Goal: Task Accomplishment & Management: Manage account settings

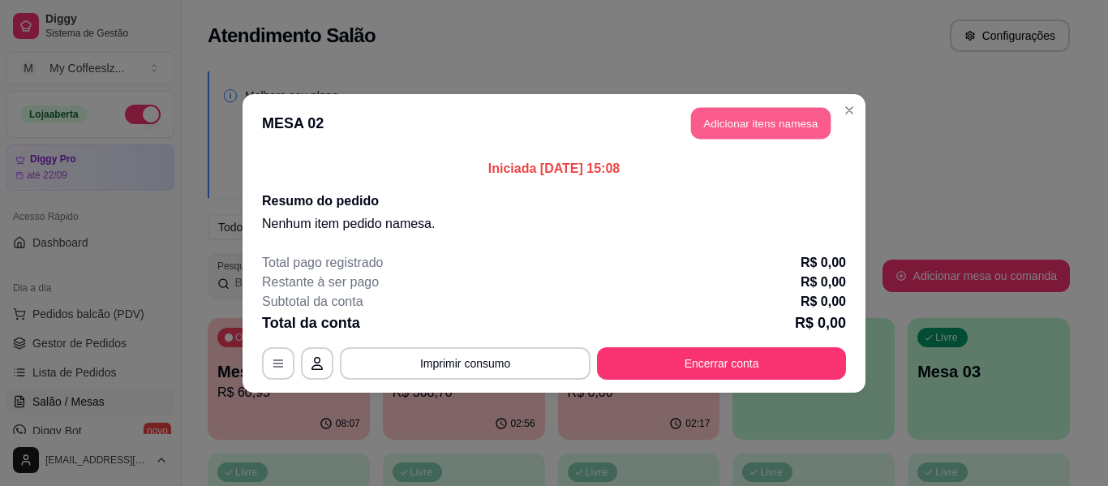
click at [720, 114] on button "Adicionar itens na mesa" at bounding box center [761, 123] width 140 height 32
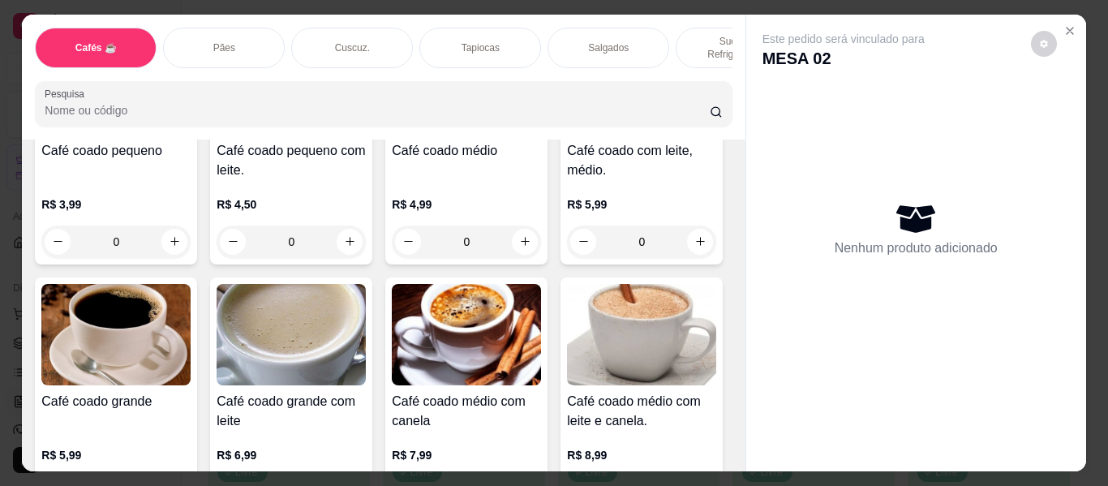
scroll to position [243, 0]
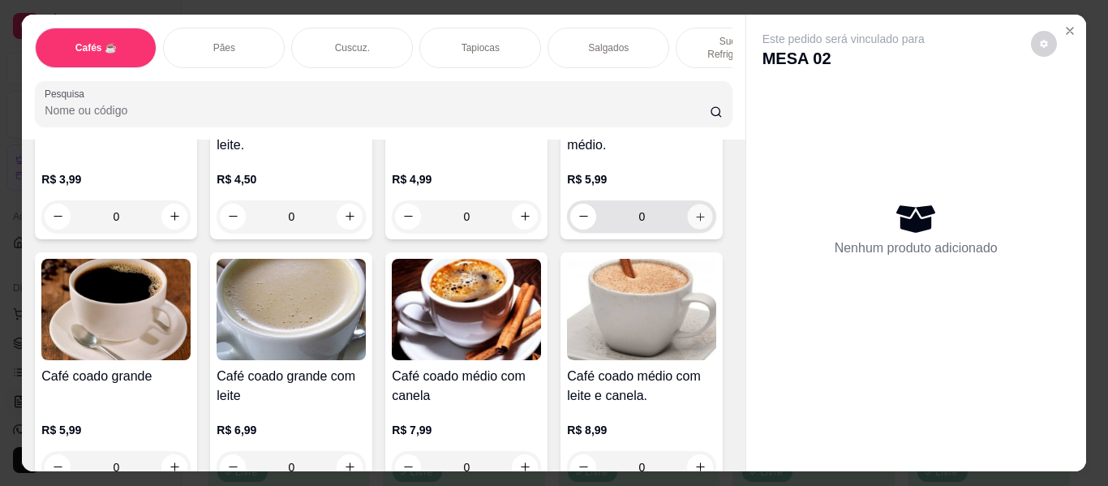
click at [694, 223] on icon "increase-product-quantity" at bounding box center [700, 217] width 12 height 12
type input "1"
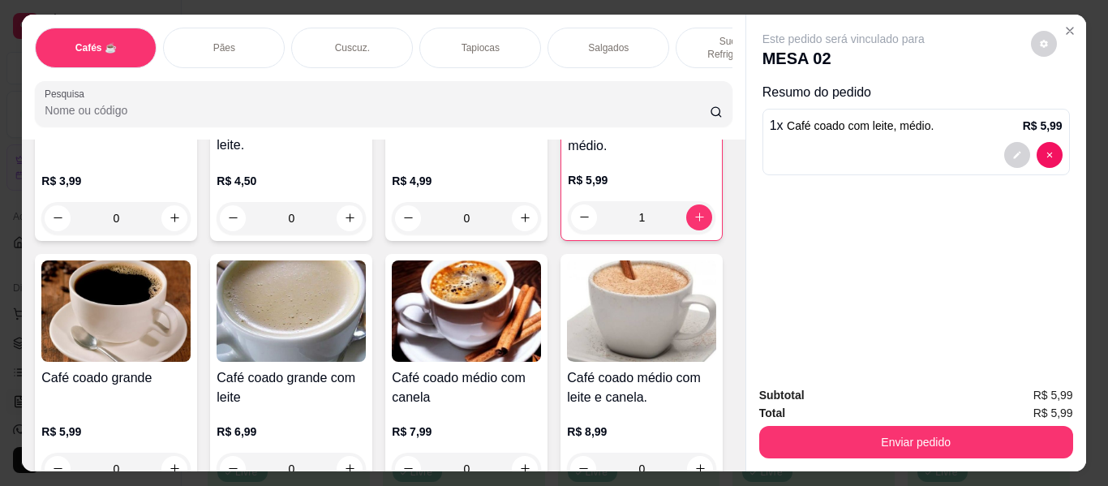
click at [495, 28] on div "Tapiocas" at bounding box center [480, 48] width 122 height 41
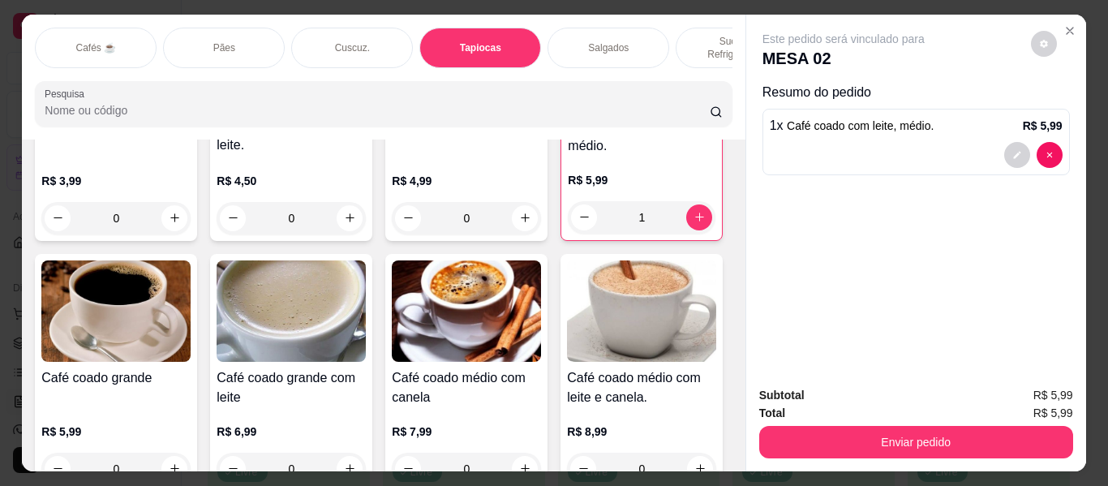
scroll to position [44, 0]
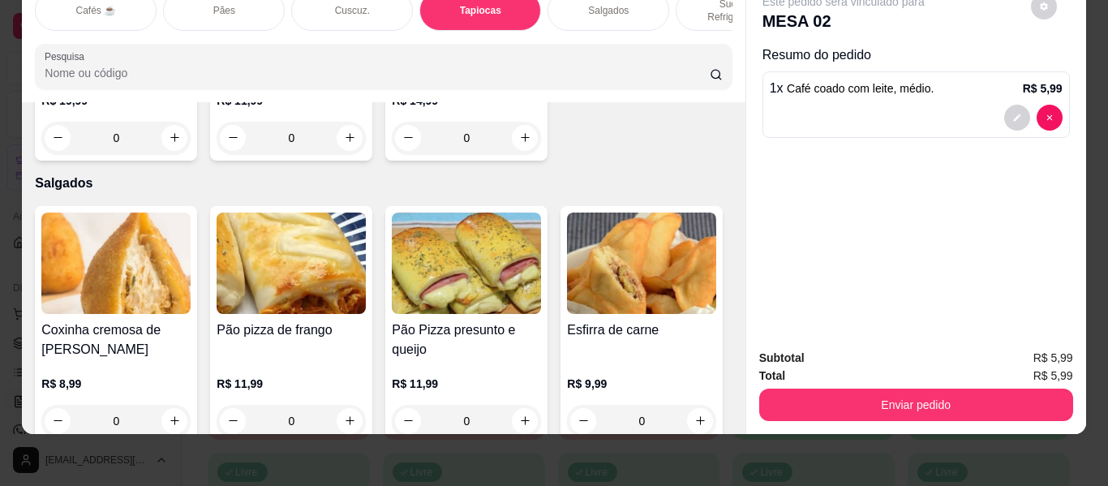
type input "1"
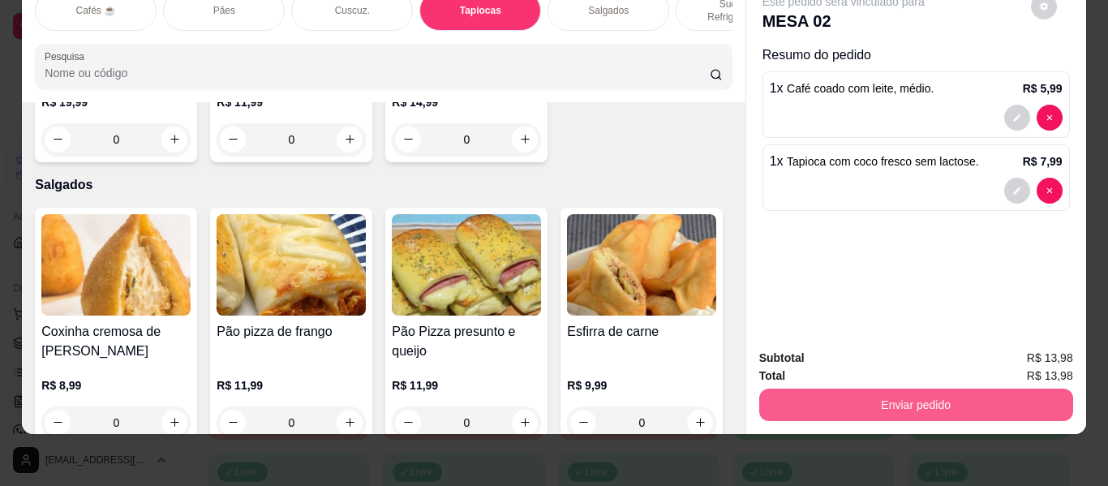
click at [869, 388] on button "Enviar pedido" at bounding box center [916, 404] width 314 height 32
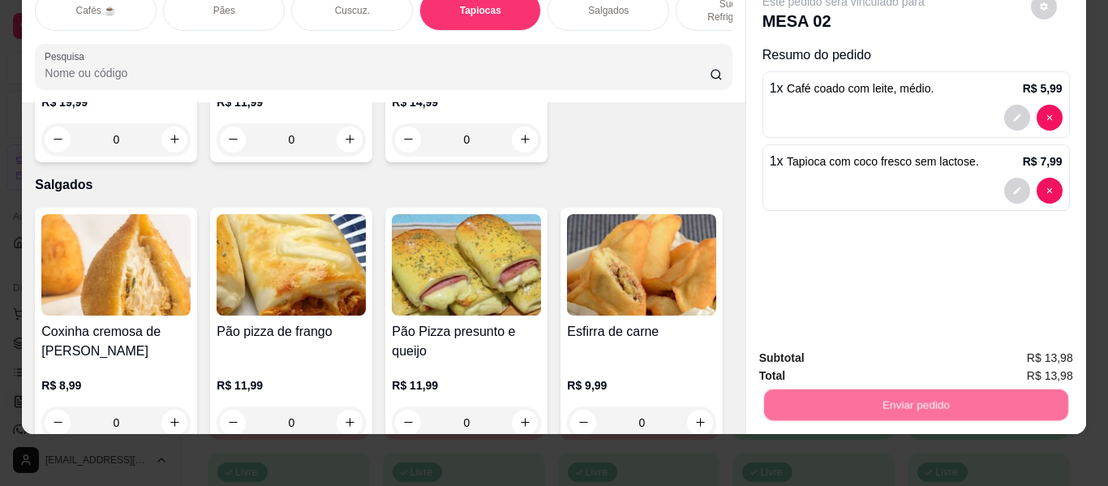
click at [842, 338] on button "Não registrar e enviar pedido" at bounding box center [862, 352] width 169 height 31
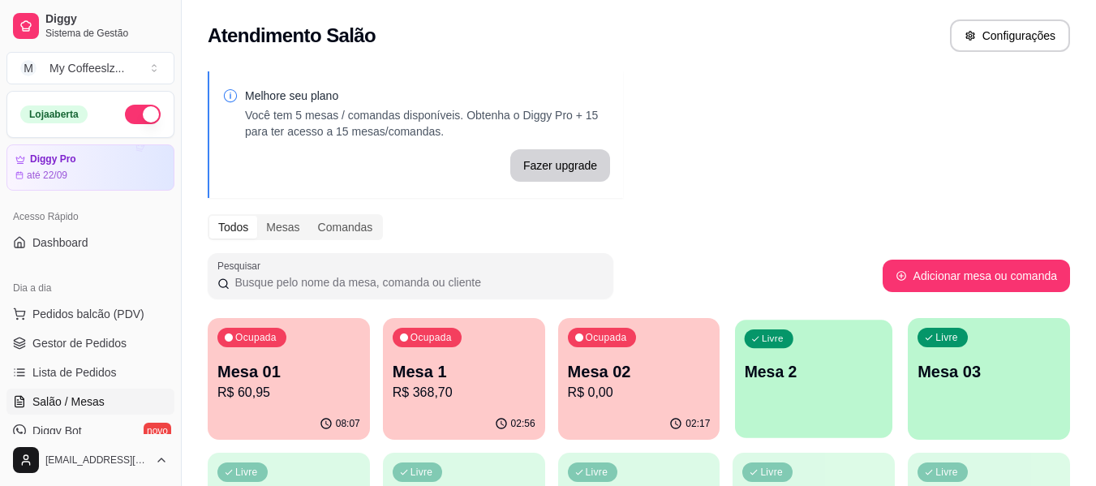
click at [802, 368] on p "Mesa 2" at bounding box center [814, 372] width 139 height 22
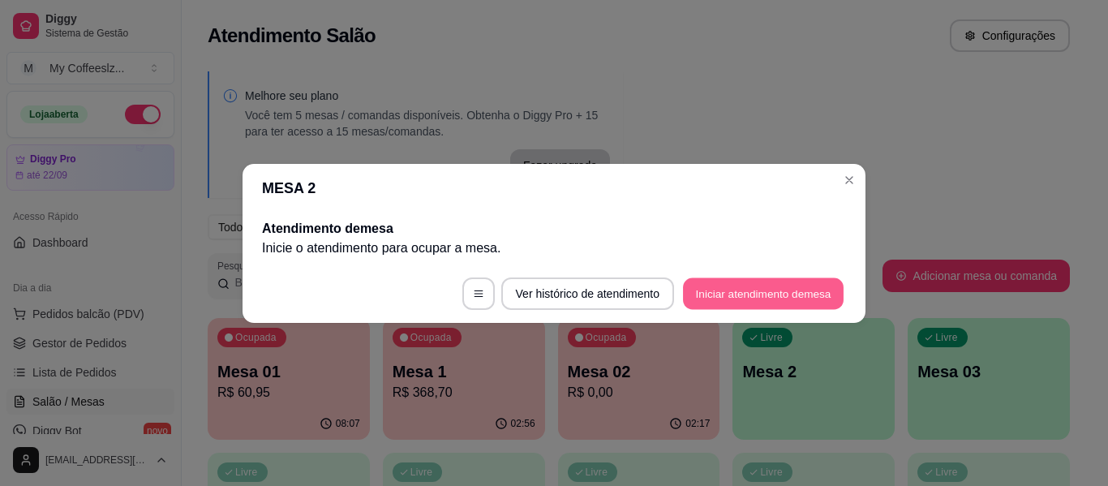
click at [733, 290] on button "Iniciar atendimento de mesa" at bounding box center [763, 293] width 161 height 32
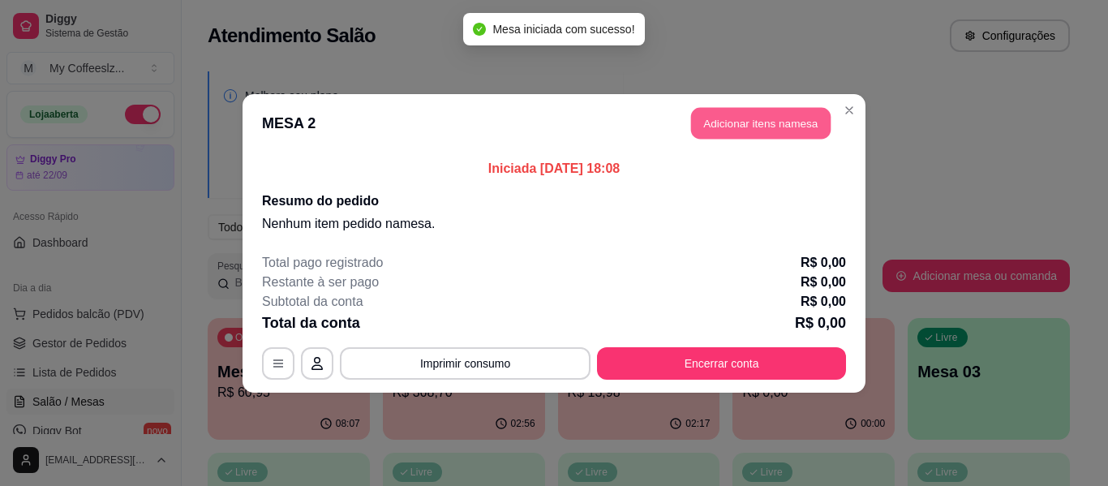
click at [702, 122] on button "Adicionar itens na mesa" at bounding box center [761, 123] width 140 height 32
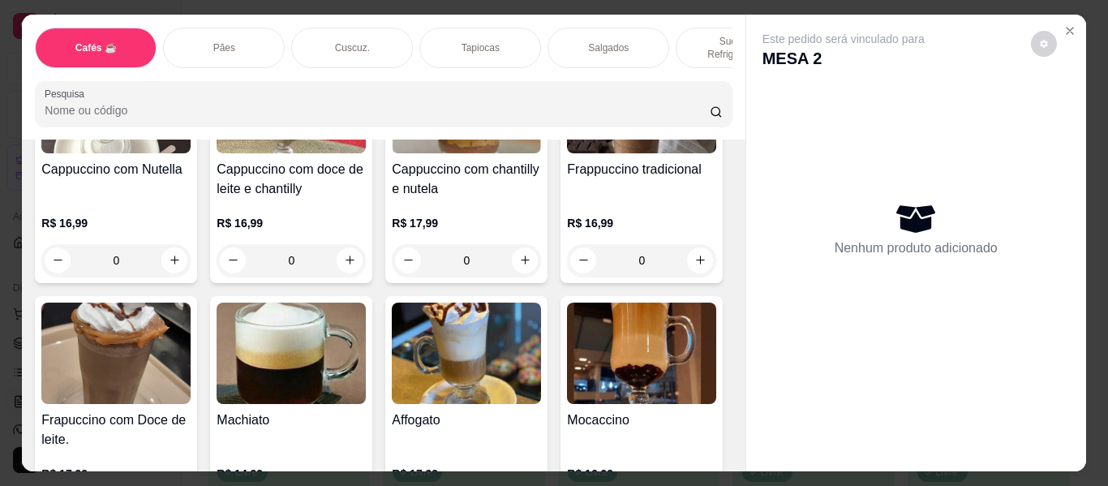
scroll to position [2028, 0]
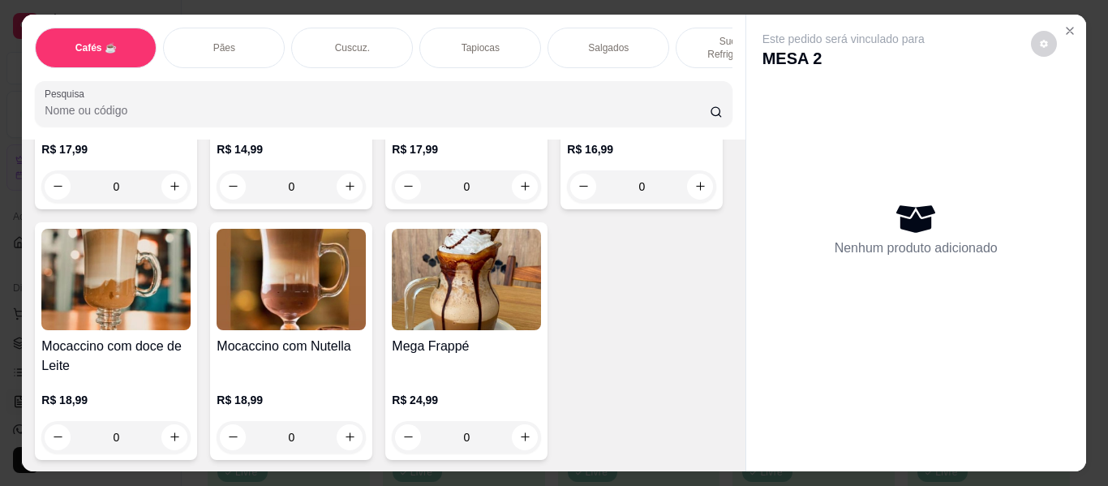
type input "1"
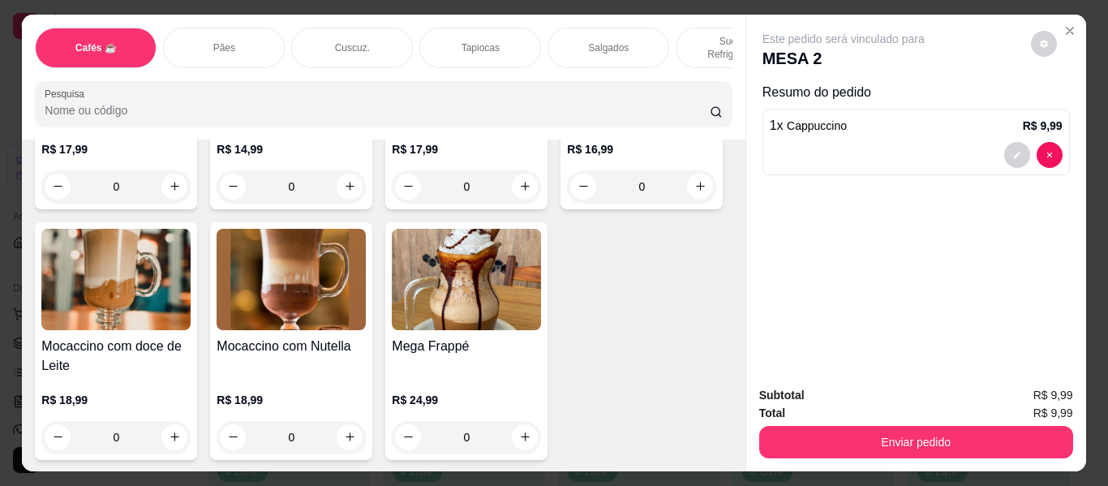
click at [341, 28] on div "Cuscuz." at bounding box center [352, 48] width 122 height 41
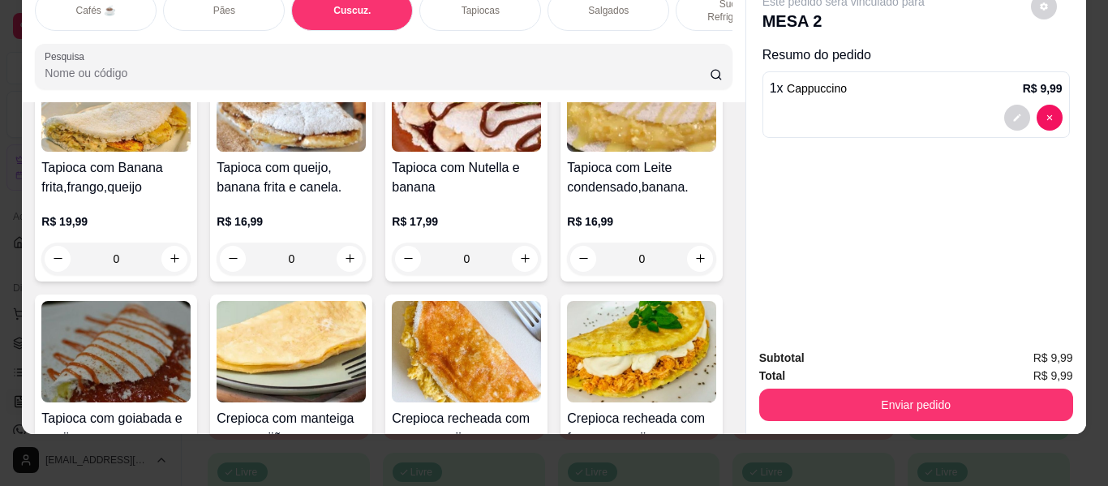
scroll to position [4352, 0]
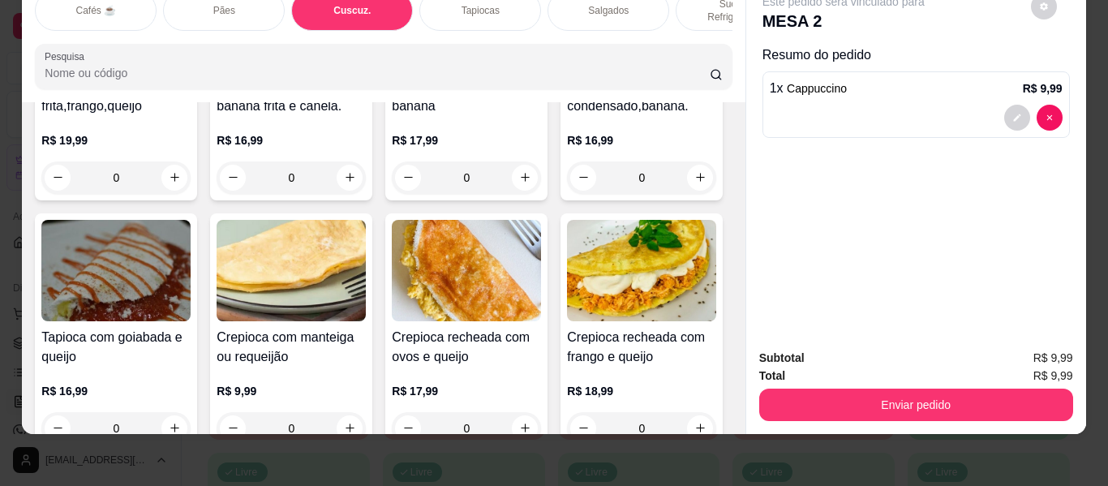
type input "1"
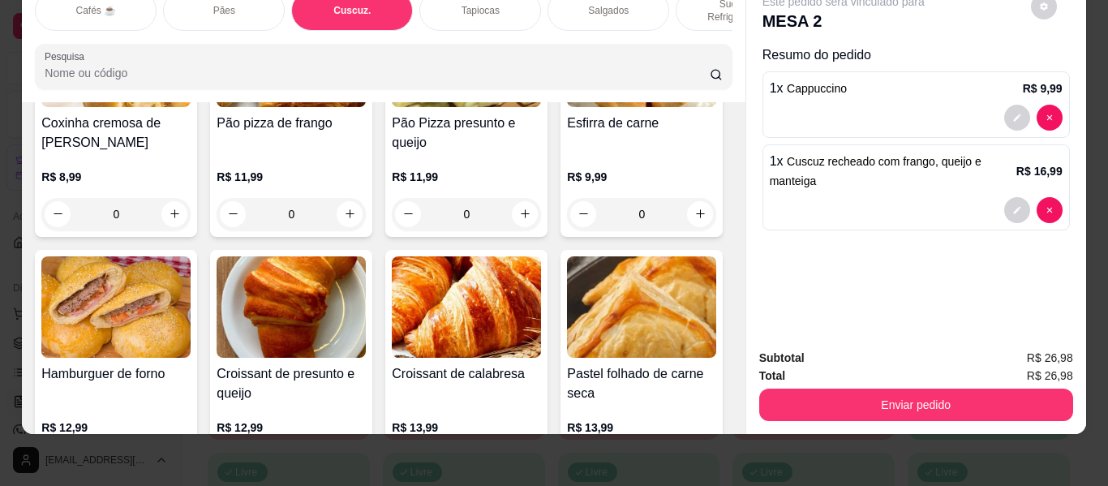
scroll to position [5001, 0]
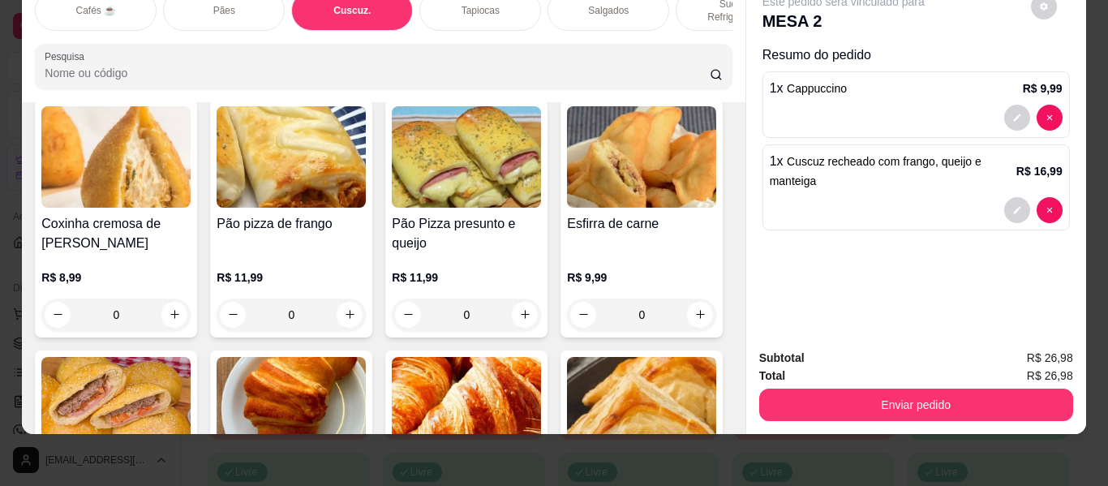
type input "1"
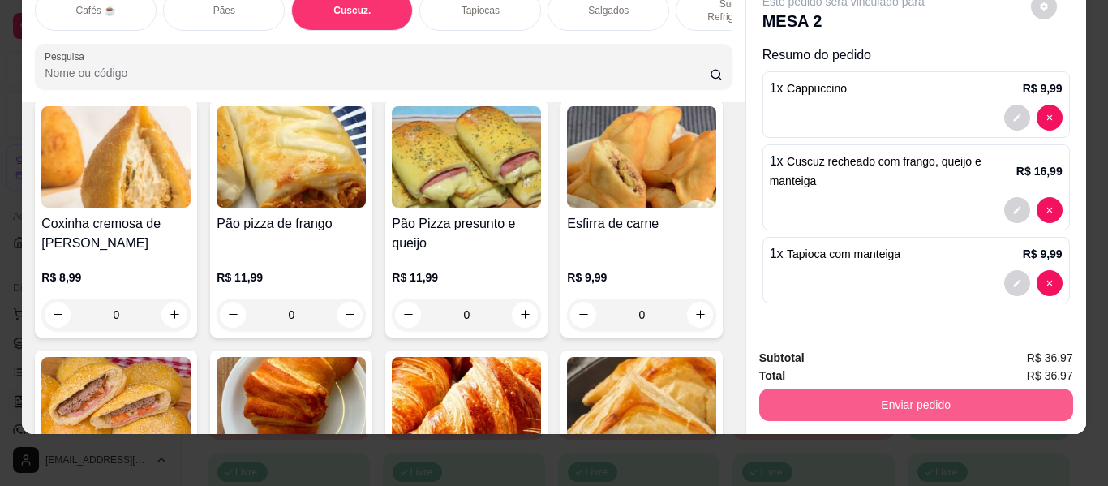
click at [873, 393] on button "Enviar pedido" at bounding box center [916, 404] width 314 height 32
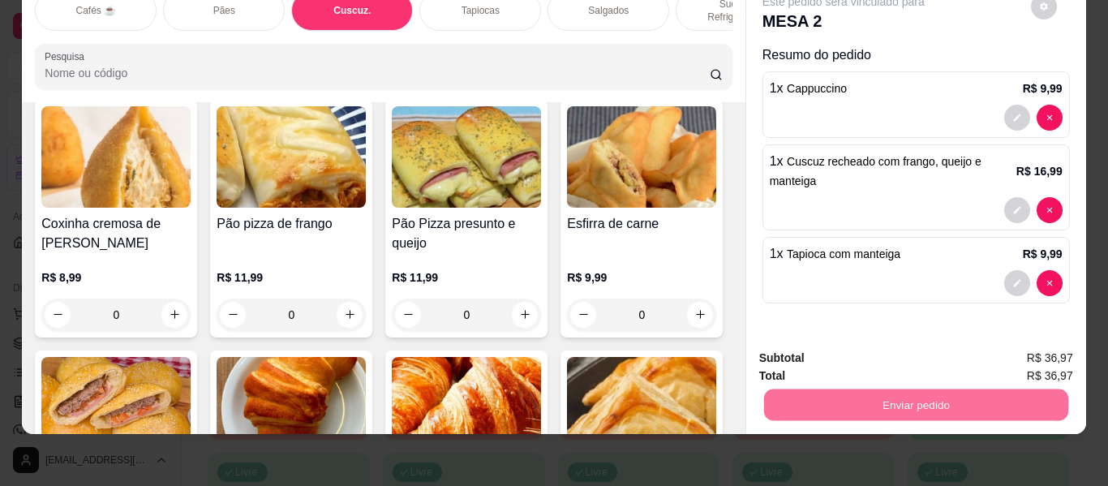
click at [873, 346] on button "Não registrar e enviar pedido" at bounding box center [862, 352] width 164 height 30
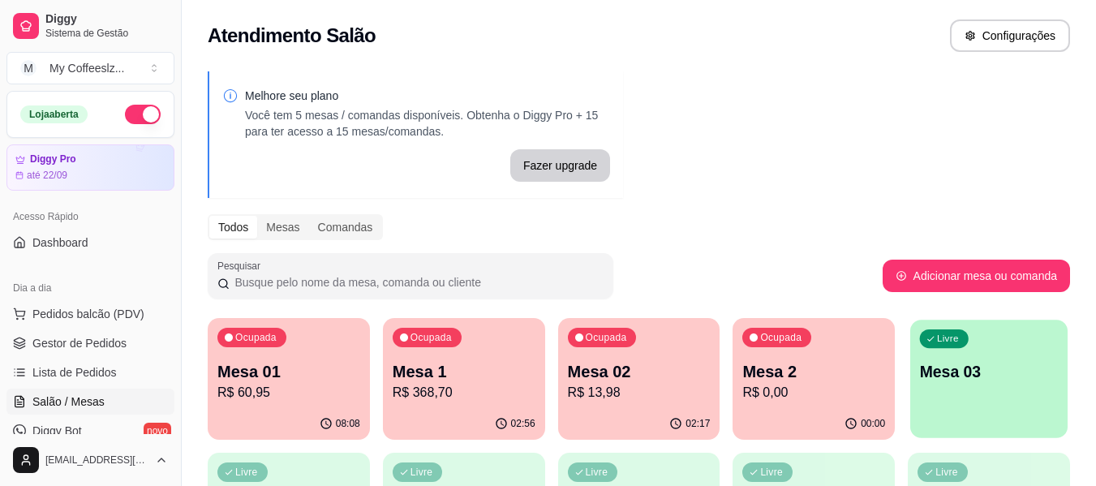
click at [973, 397] on div "Livre Mesa 03" at bounding box center [988, 369] width 157 height 99
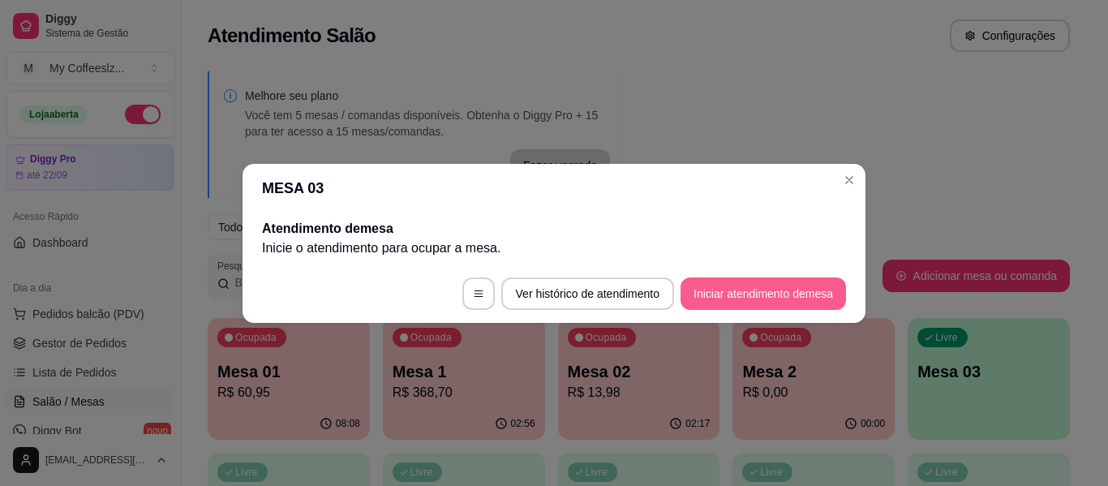
click at [736, 297] on button "Iniciar atendimento de mesa" at bounding box center [762, 293] width 165 height 32
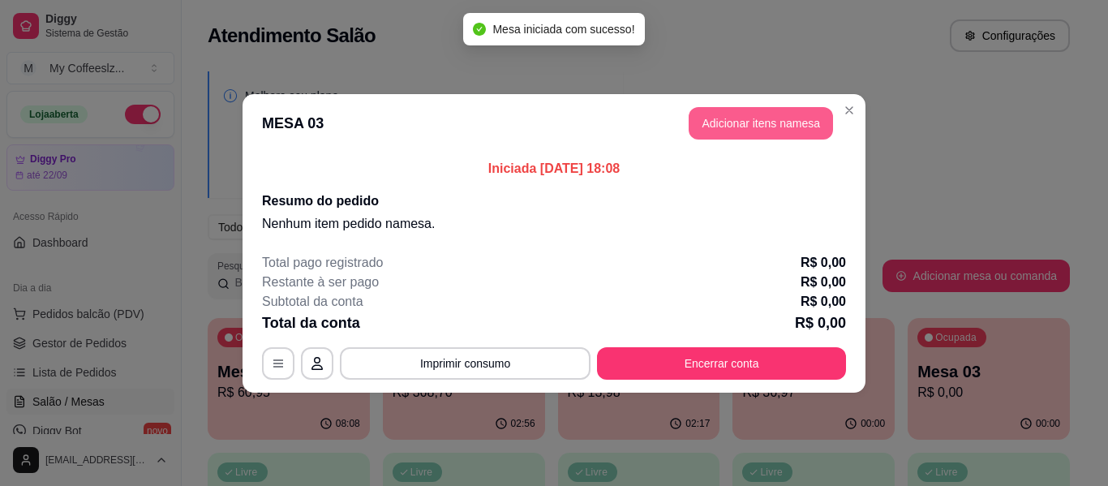
click at [704, 123] on button "Adicionar itens na mesa" at bounding box center [761, 123] width 144 height 32
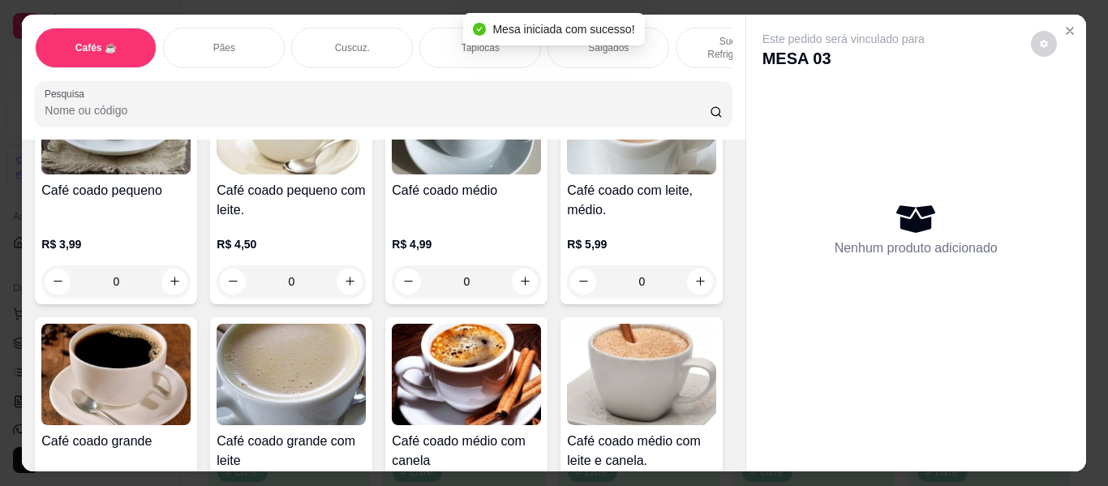
scroll to position [487, 0]
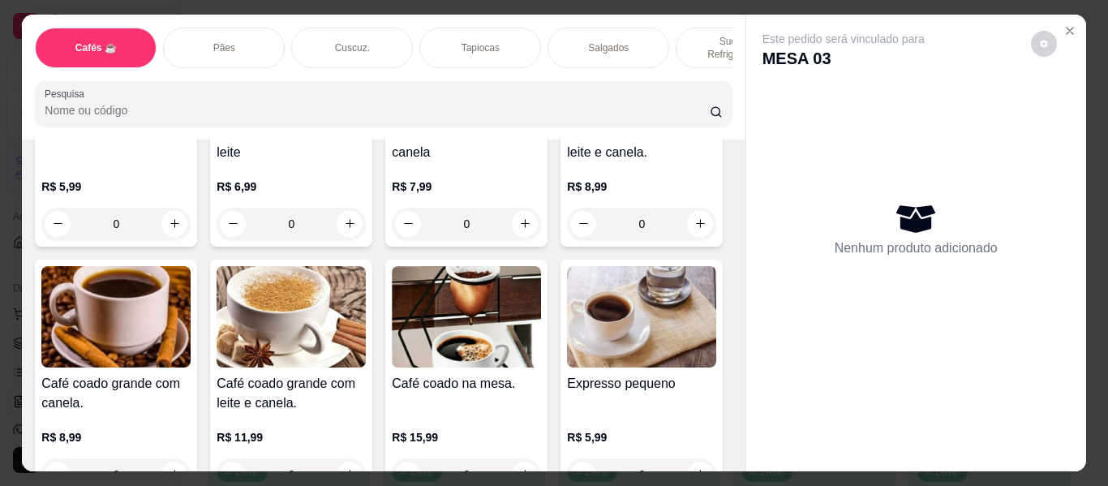
click at [700, 28] on div "Sucos e Refrigerantes" at bounding box center [737, 48] width 122 height 41
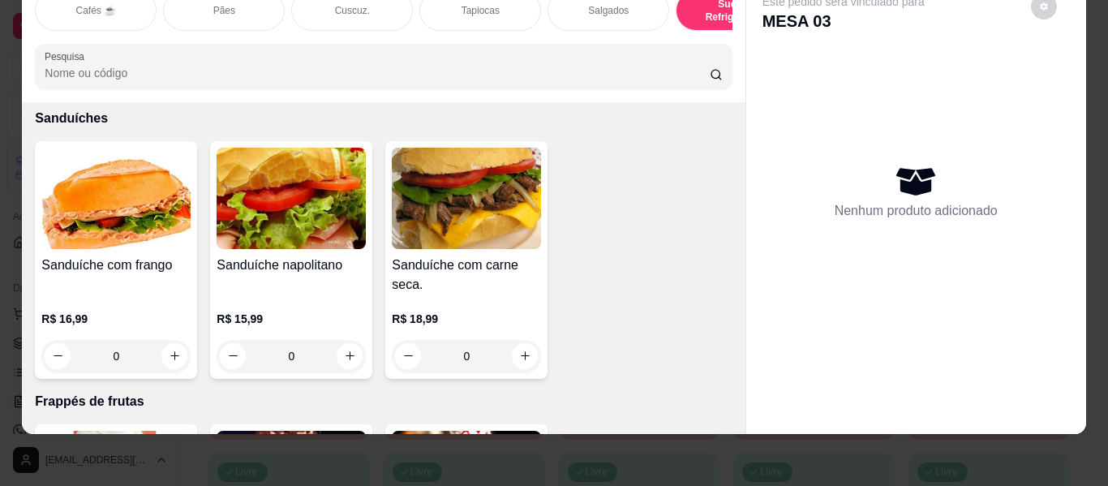
scroll to position [8032, 0]
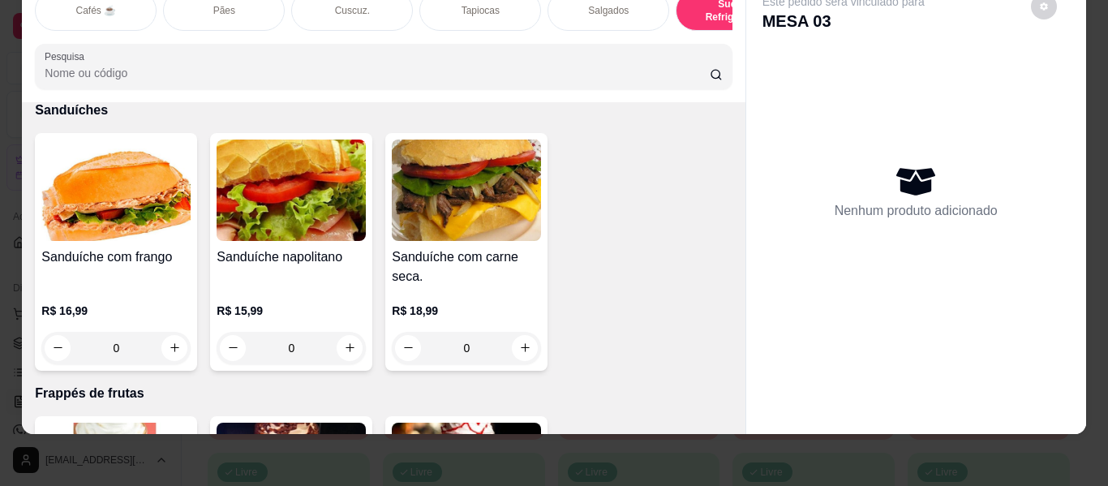
type input "1"
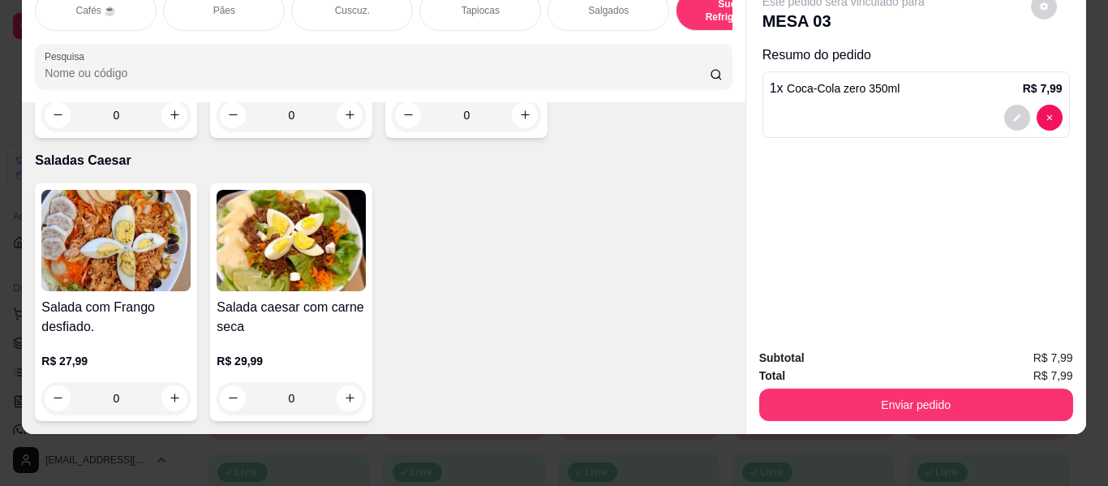
scroll to position [11196, 0]
click at [345, 122] on icon "increase-product-quantity" at bounding box center [350, 115] width 12 height 12
type input "1"
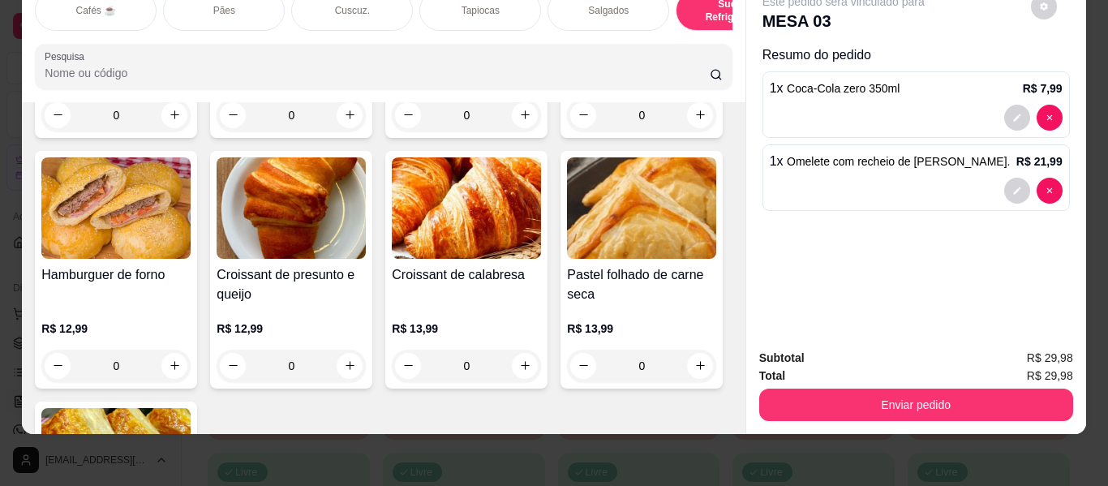
scroll to position [4951, 0]
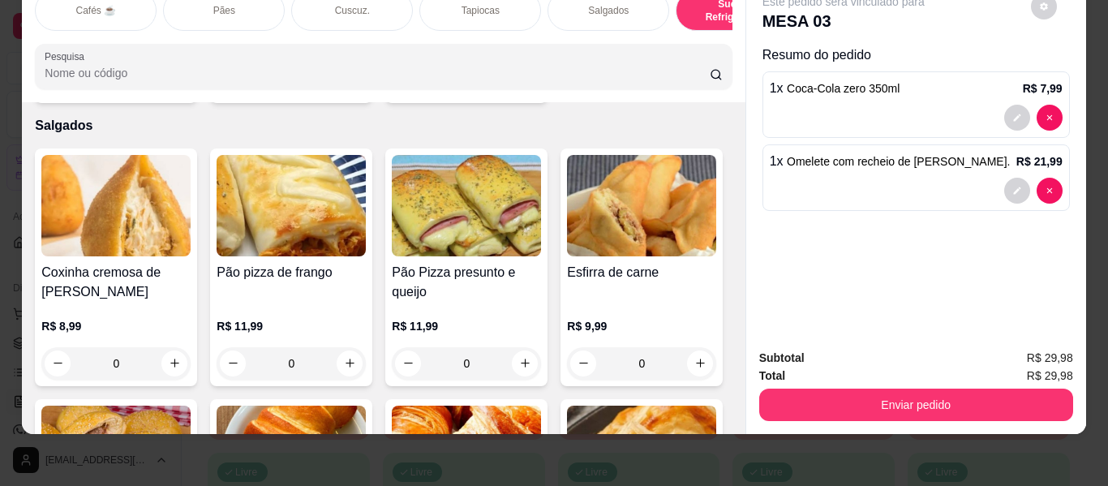
type input "1"
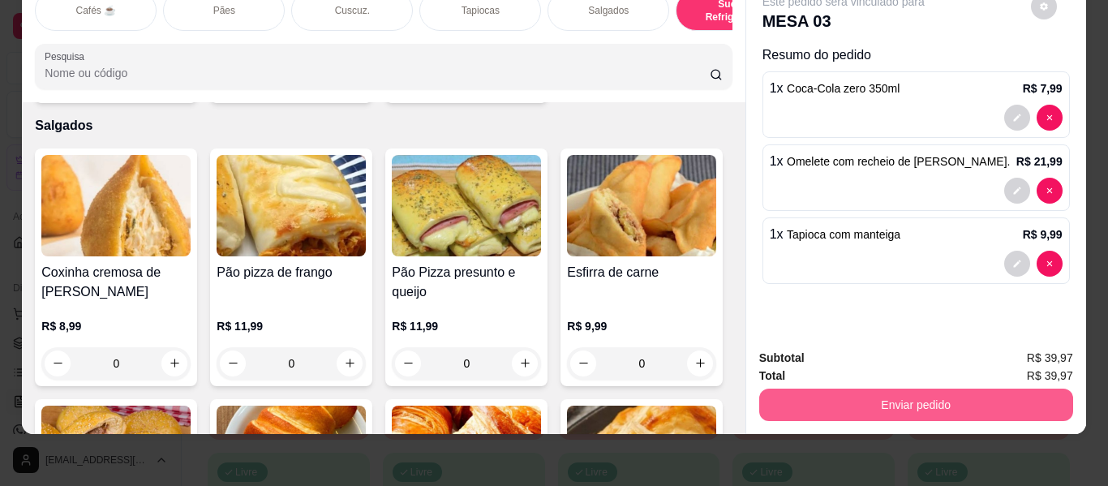
click at [908, 388] on button "Enviar pedido" at bounding box center [916, 404] width 314 height 32
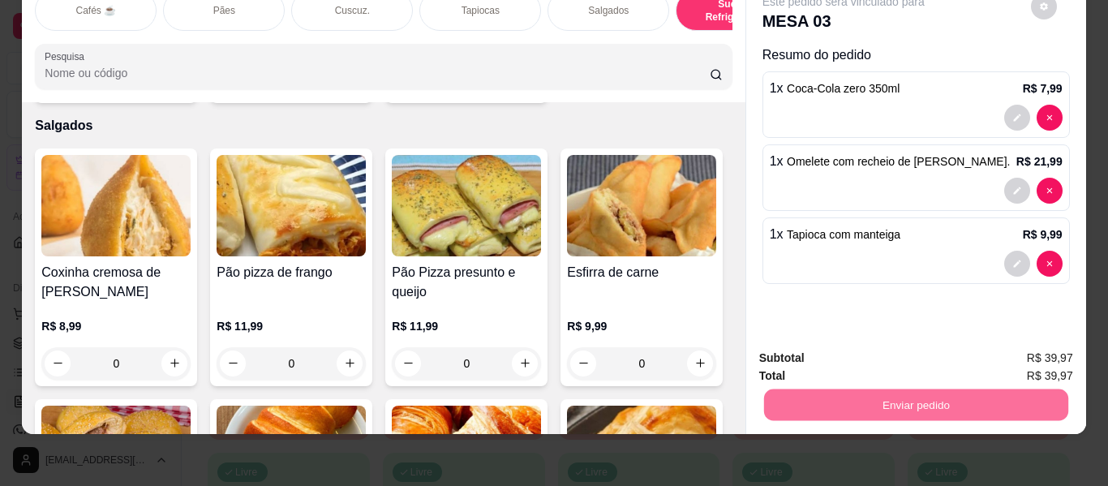
click at [922, 339] on button "Não registrar e enviar pedido" at bounding box center [862, 352] width 169 height 31
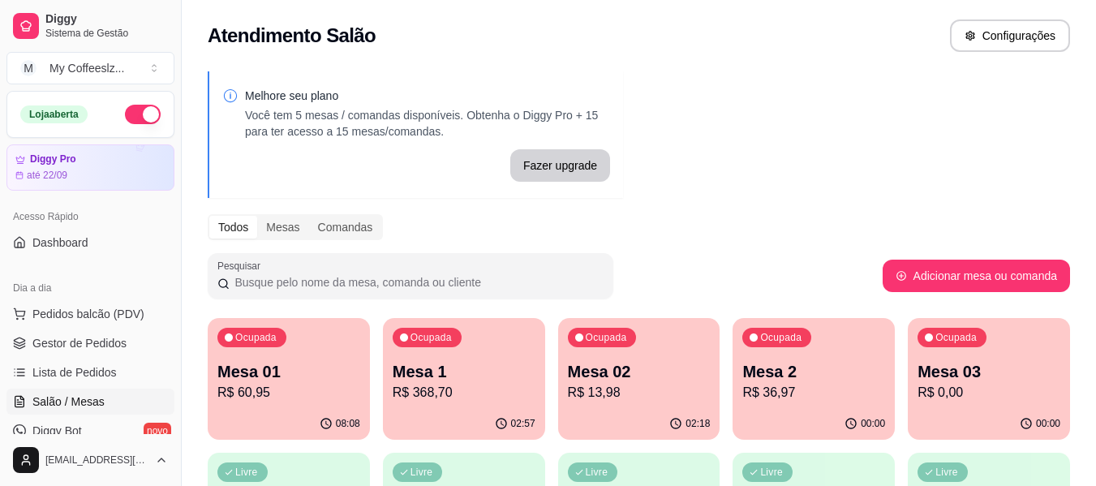
click at [625, 409] on div "02:18" at bounding box center [639, 424] width 162 height 32
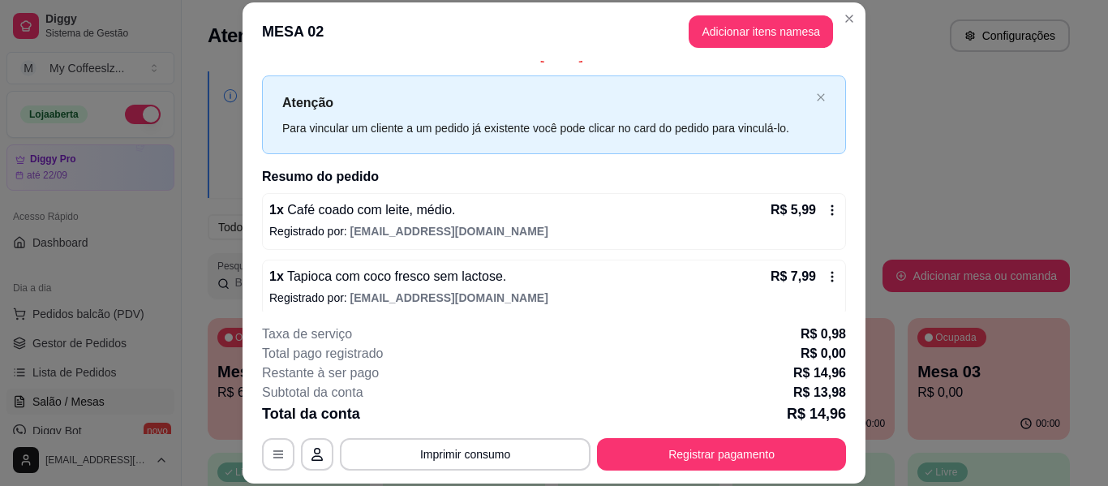
scroll to position [32, 0]
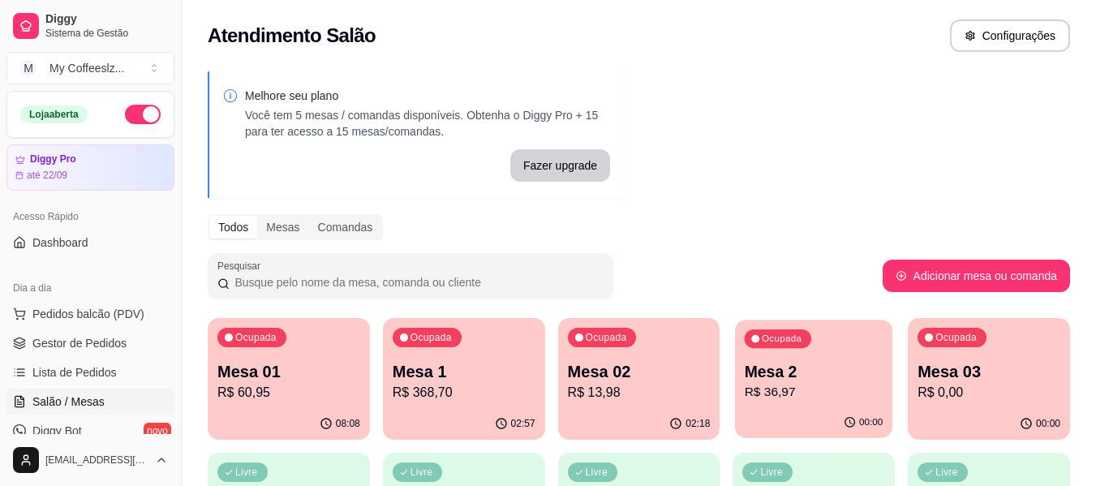
click at [804, 379] on p "Mesa 2" at bounding box center [814, 372] width 139 height 22
click at [345, 373] on p "Mesa 01" at bounding box center [288, 371] width 143 height 23
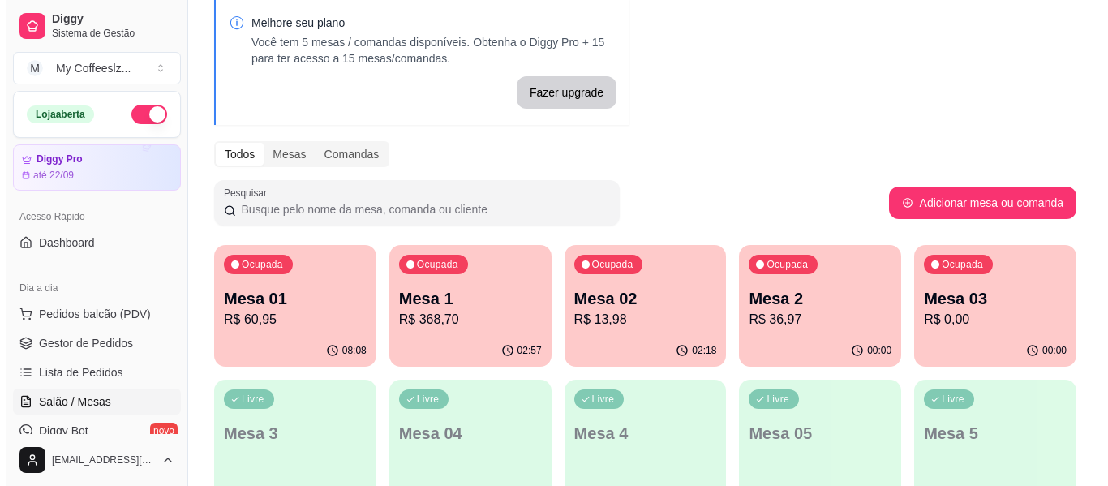
scroll to position [81, 0]
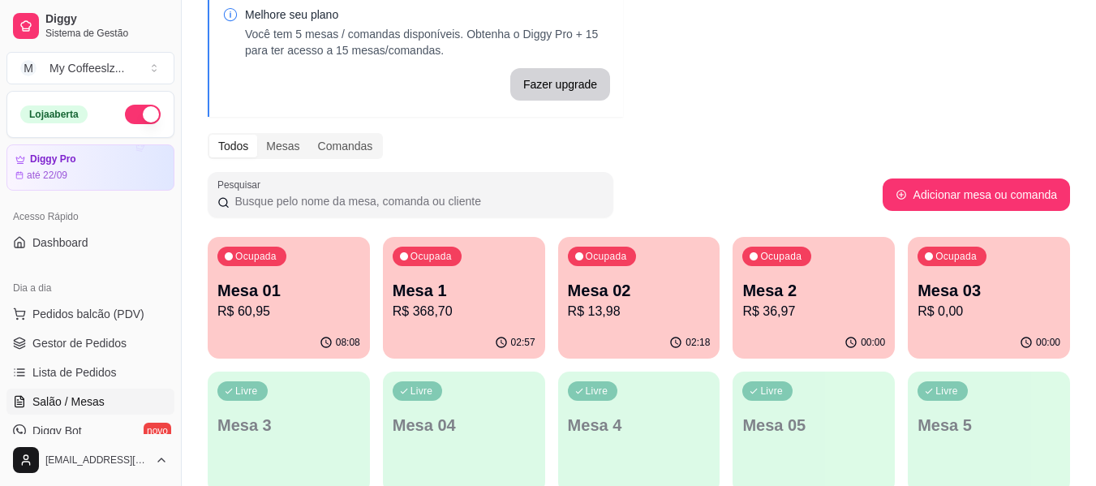
click at [982, 278] on div "Ocupada Mesa 03 R$ 0,00" at bounding box center [989, 282] width 162 height 90
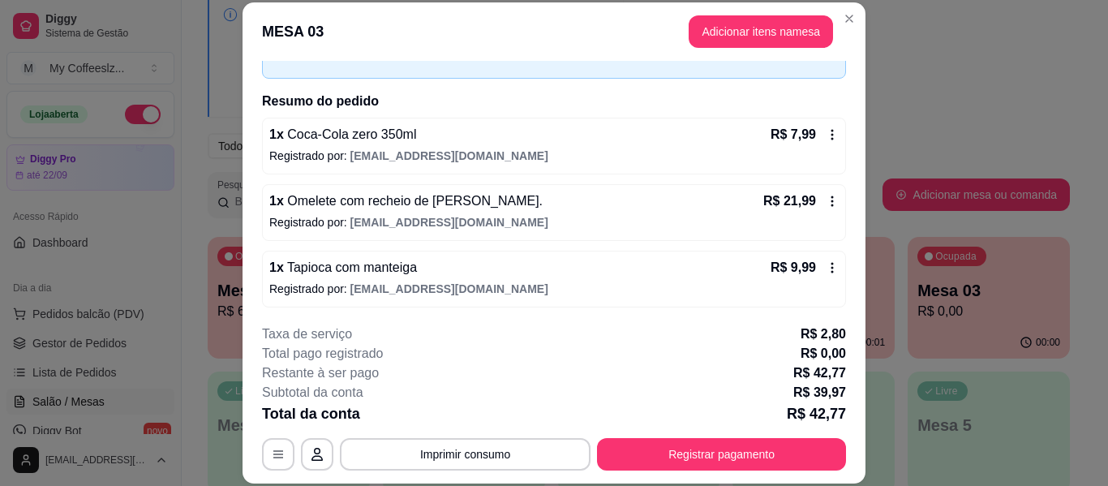
scroll to position [99, 0]
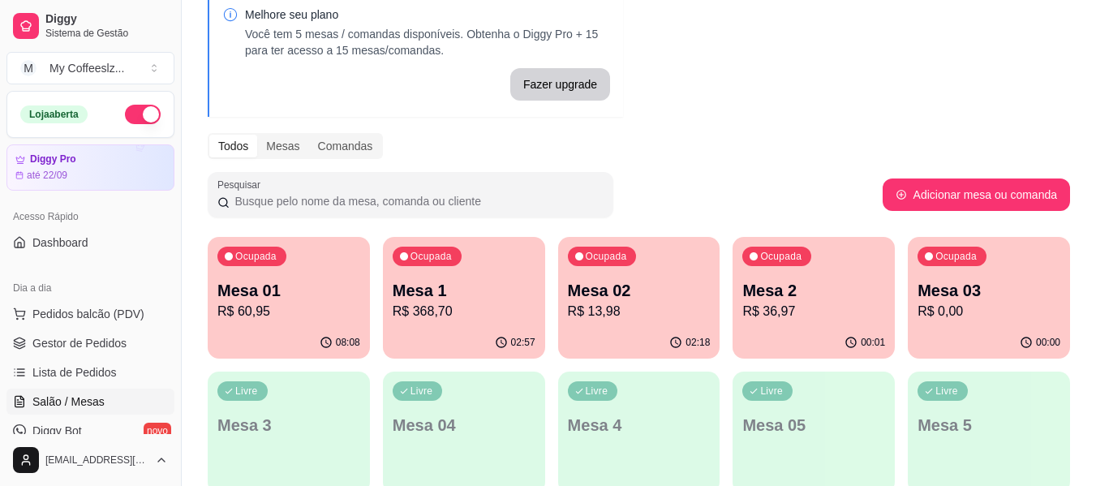
click at [656, 316] on p "R$ 13,98" at bounding box center [639, 311] width 143 height 19
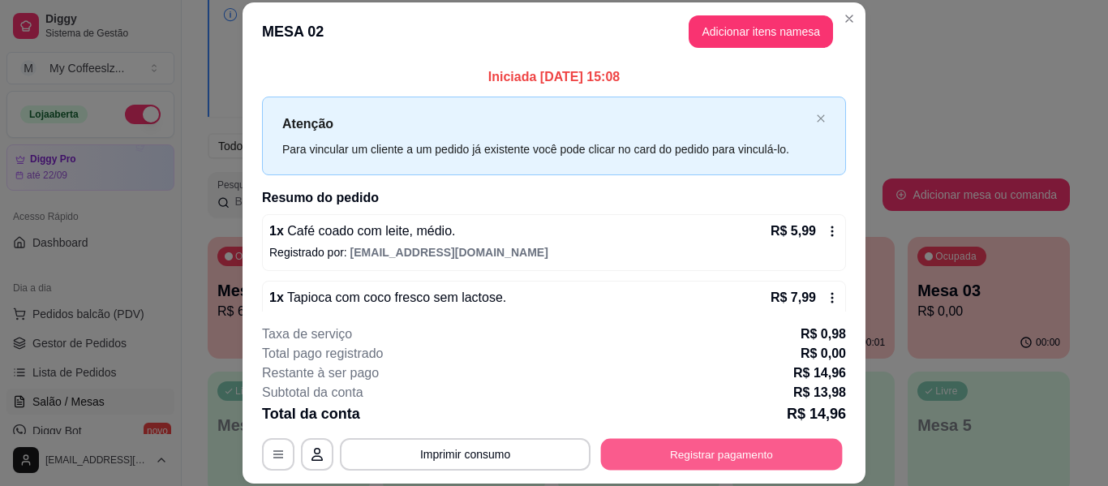
click at [629, 449] on button "Registrar pagamento" at bounding box center [722, 455] width 242 height 32
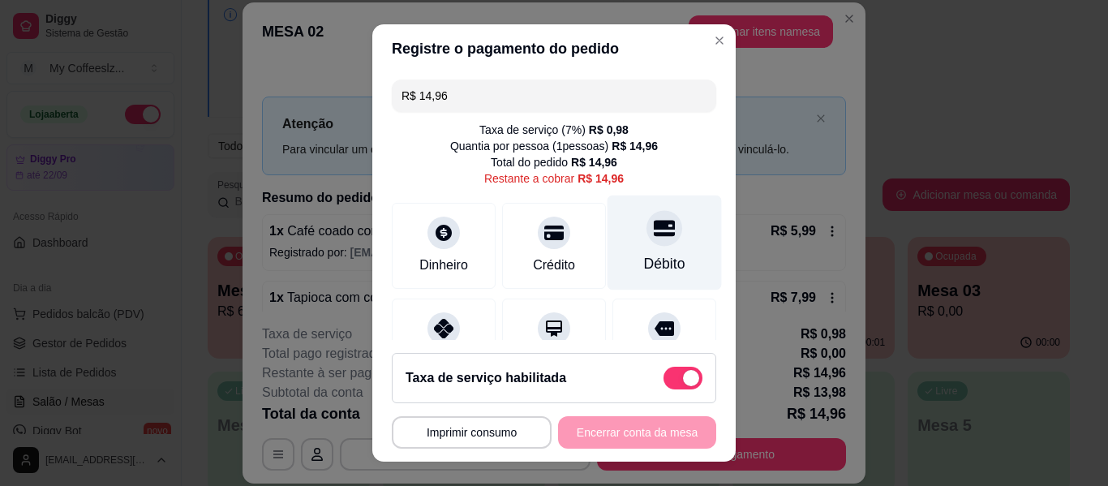
click at [636, 247] on div "Débito" at bounding box center [664, 242] width 114 height 95
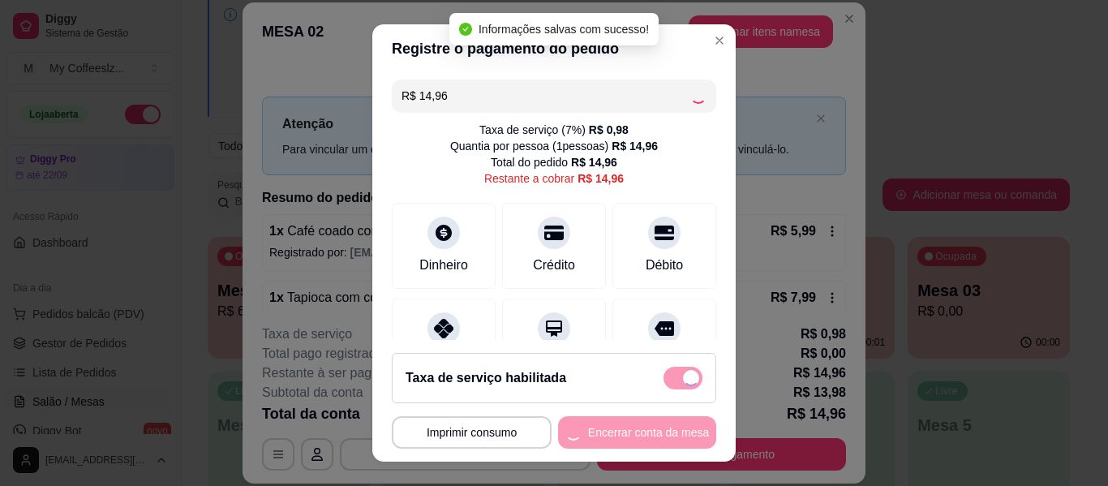
type input "R$ 0,00"
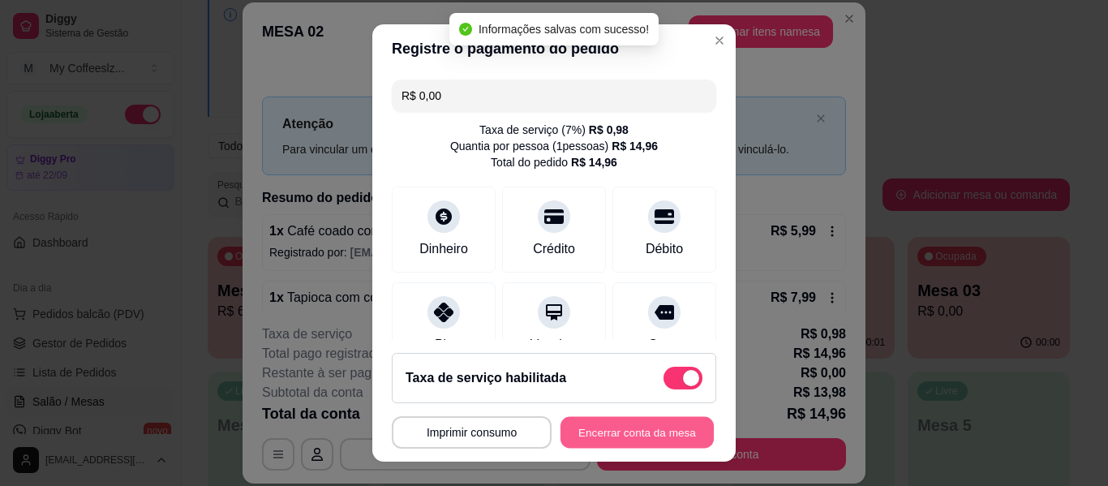
click at [599, 431] on button "Encerrar conta da mesa" at bounding box center [636, 433] width 153 height 32
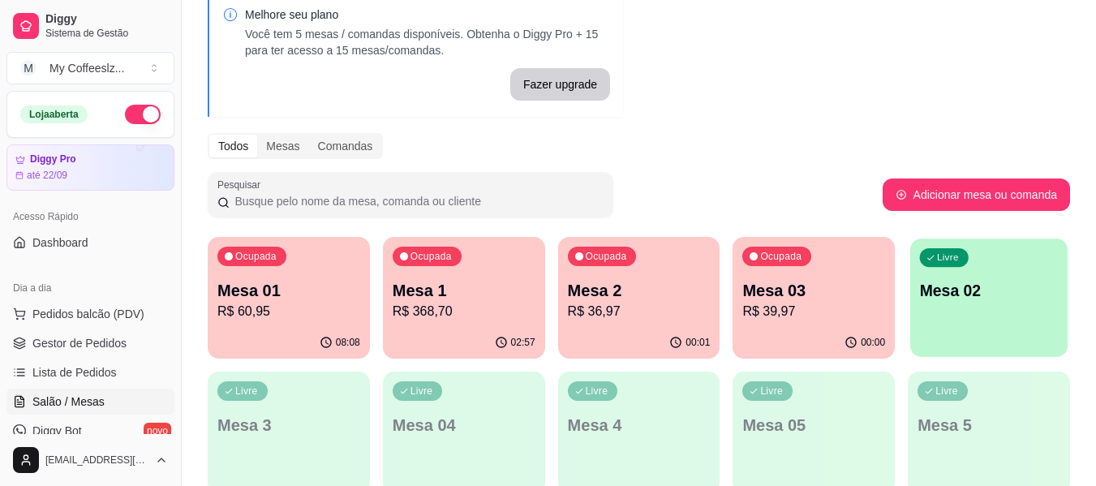
click at [953, 307] on div "Livre Mesa 02" at bounding box center [988, 287] width 157 height 99
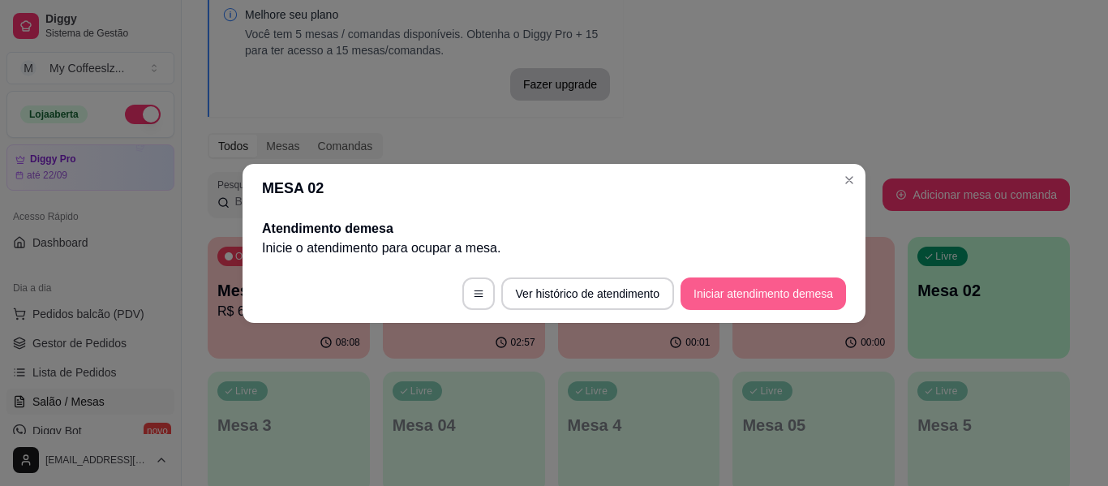
click at [818, 299] on button "Iniciar atendimento de mesa" at bounding box center [762, 293] width 165 height 32
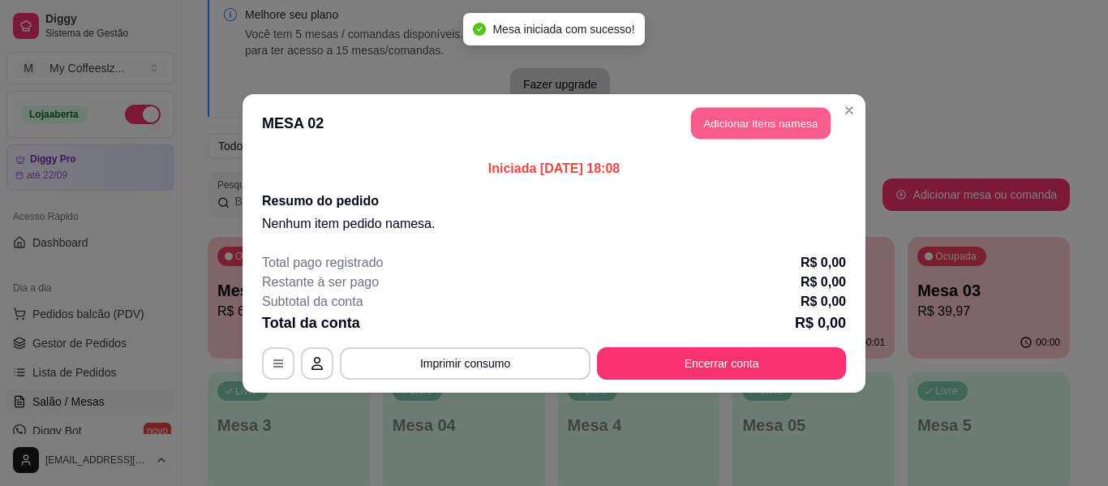
click at [727, 111] on button "Adicionar itens na mesa" at bounding box center [761, 123] width 140 height 32
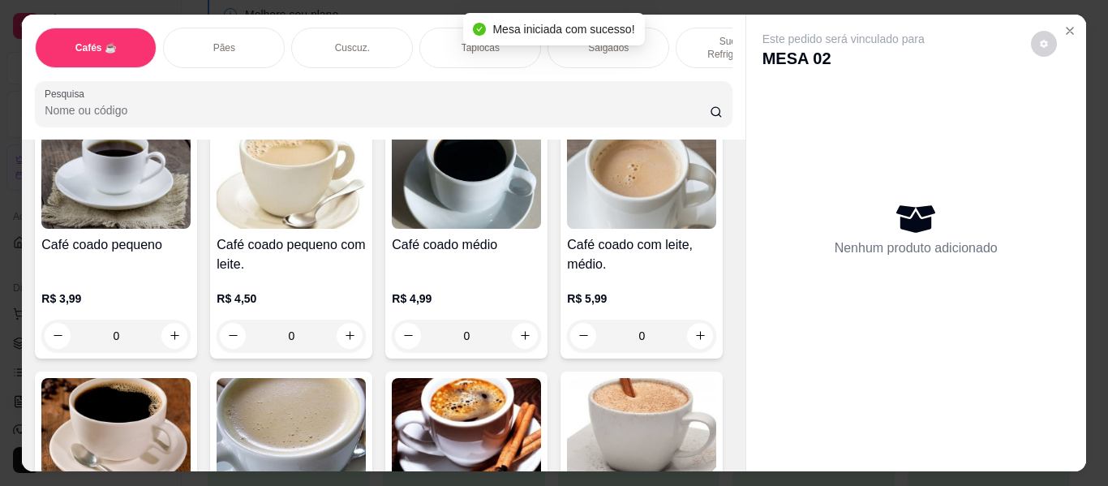
scroll to position [81, 0]
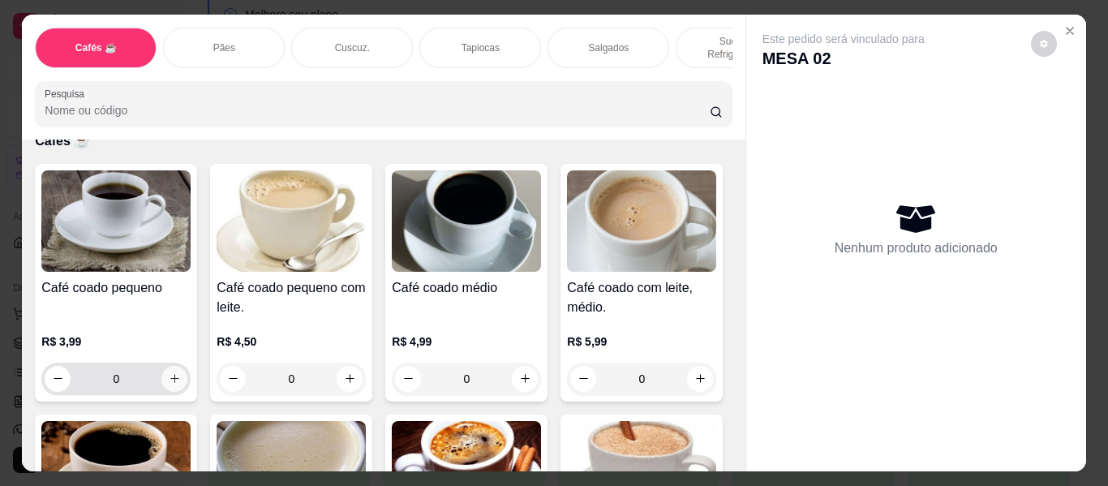
click at [169, 372] on icon "increase-product-quantity" at bounding box center [175, 378] width 12 height 12
type input "1"
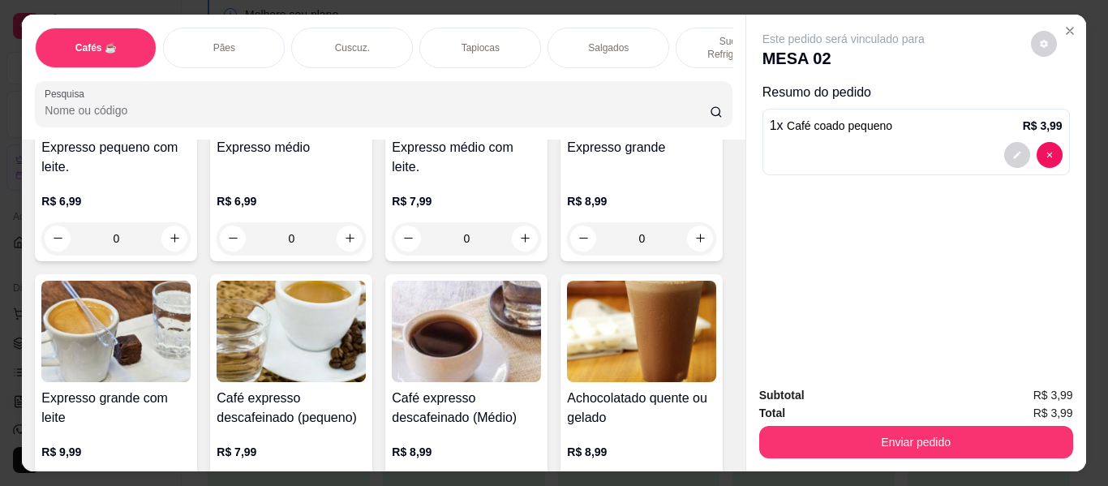
scroll to position [1298, 0]
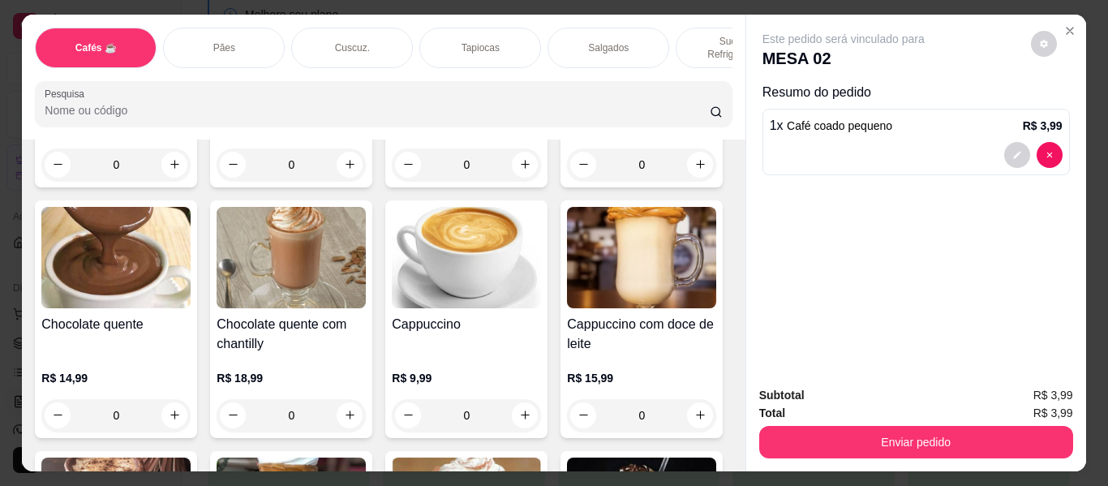
click at [694, 35] on p "Sucos e Refrigerantes" at bounding box center [736, 48] width 94 height 26
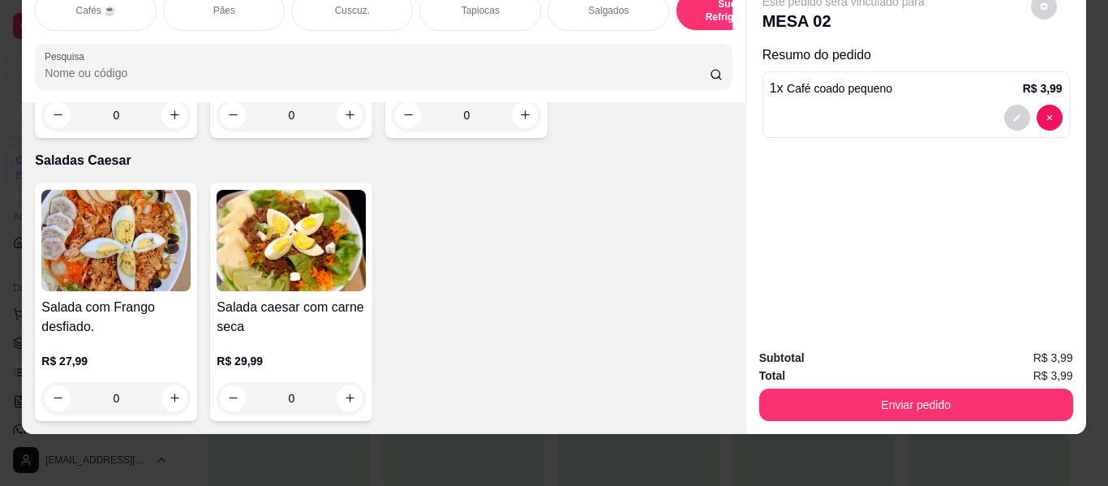
scroll to position [9816, 0]
type input "1"
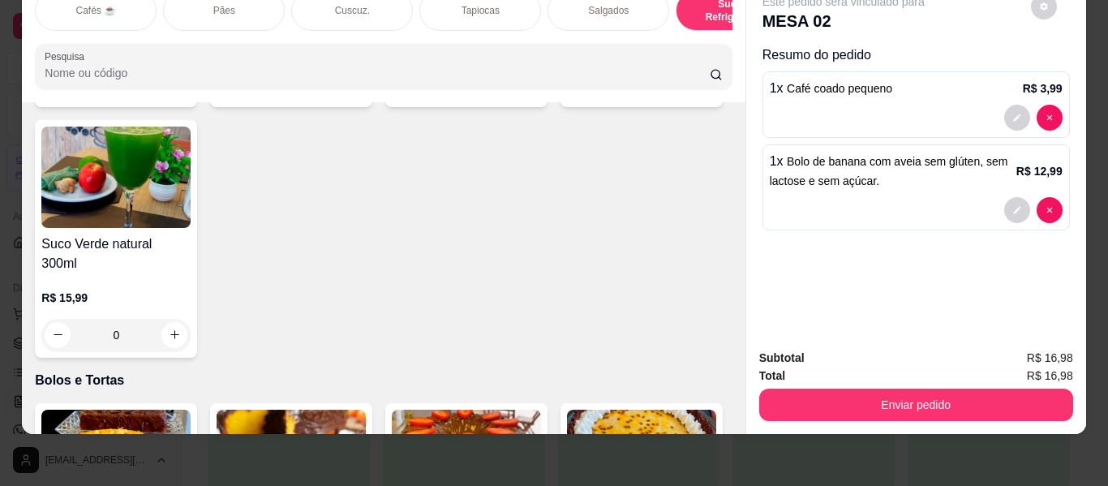
scroll to position [7140, 0]
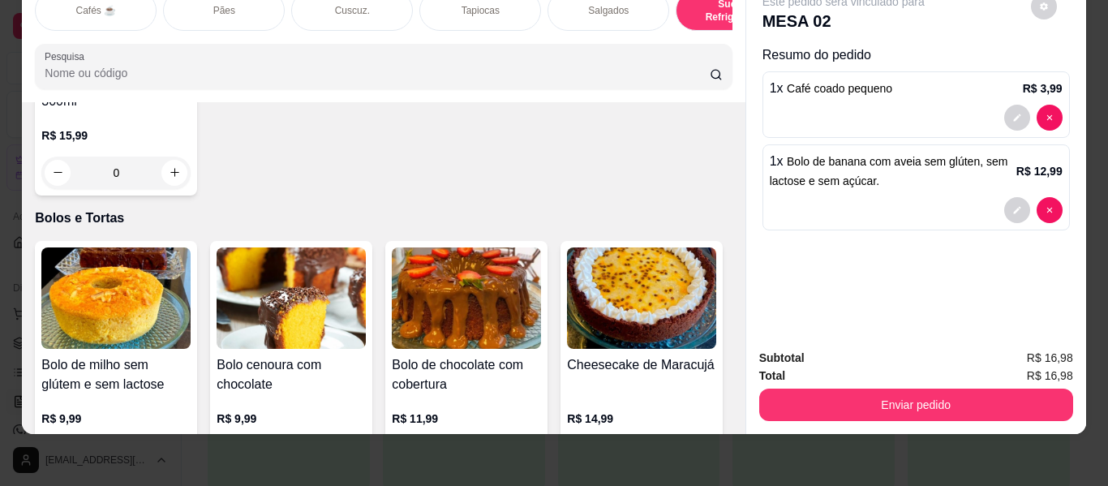
type input "1"
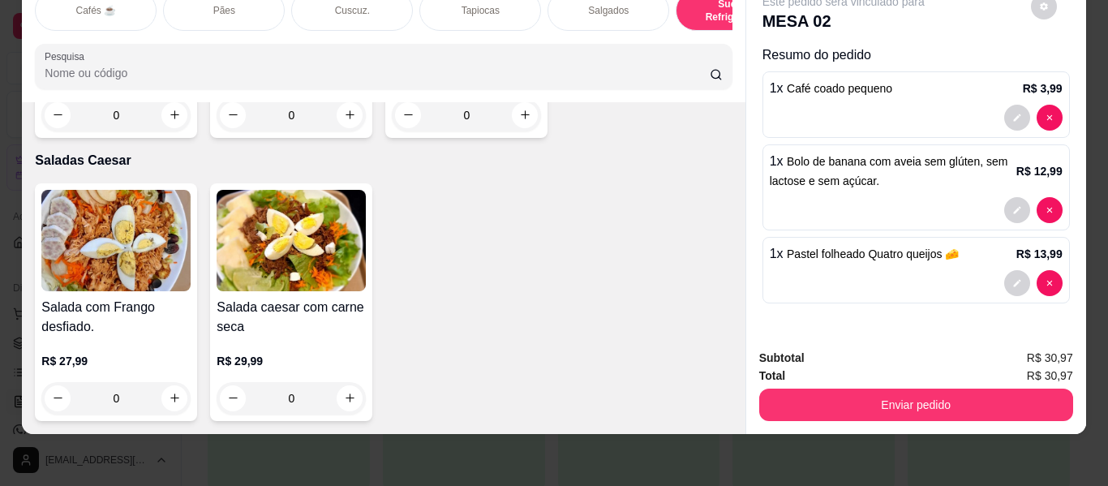
scroll to position [9573, 0]
type input "1"
drag, startPoint x: 347, startPoint y: 199, endPoint x: 670, endPoint y: 170, distance: 324.0
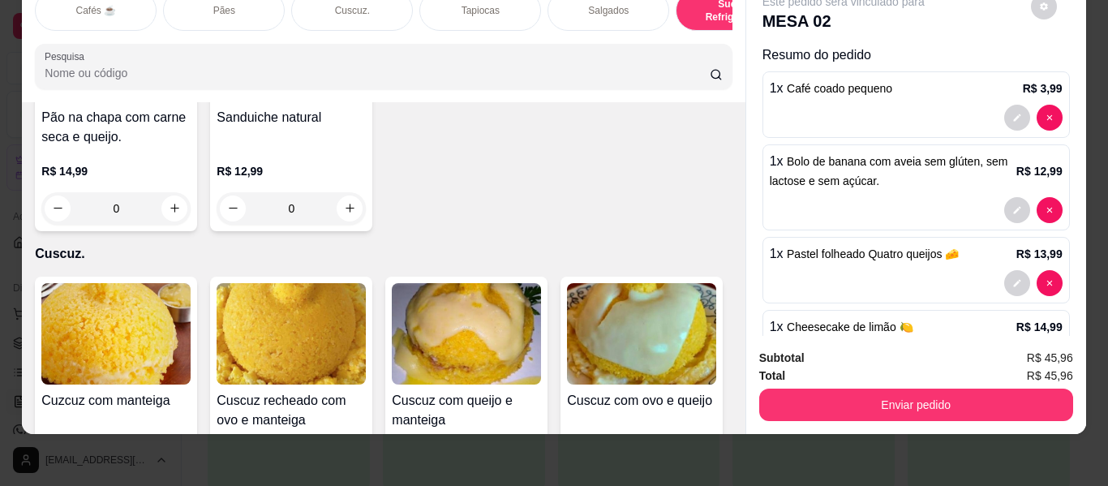
scroll to position [3084, 0]
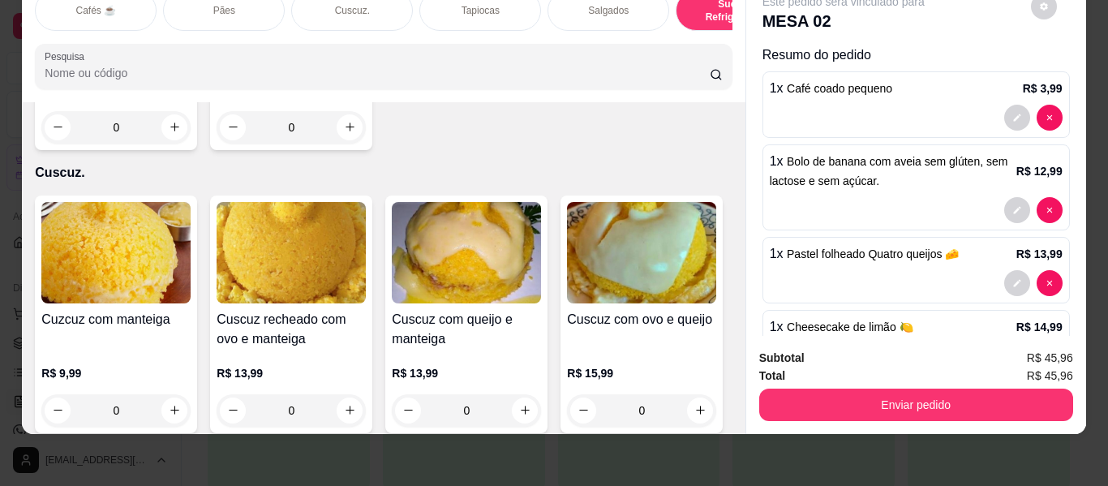
type input "1"
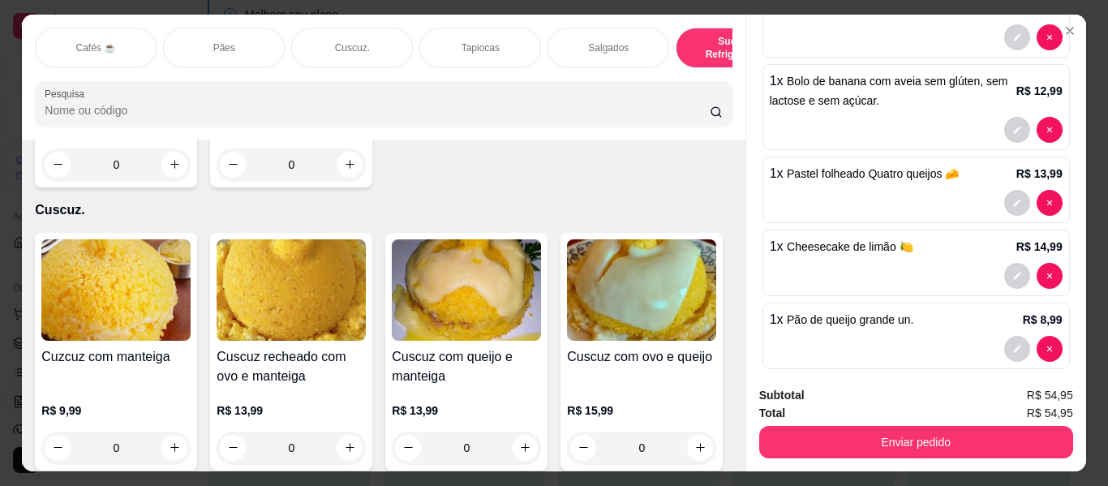
scroll to position [135, 0]
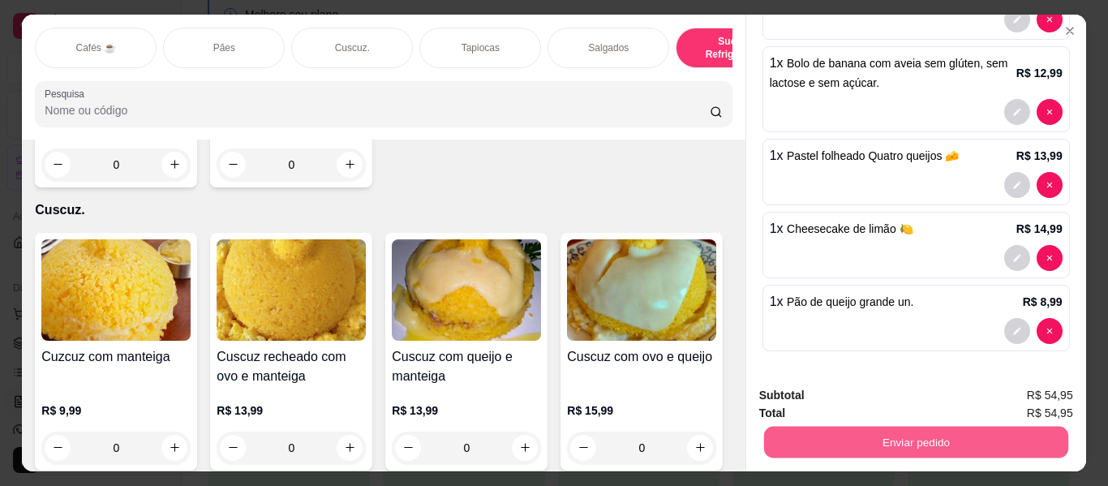
click at [849, 431] on button "Enviar pedido" at bounding box center [915, 443] width 304 height 32
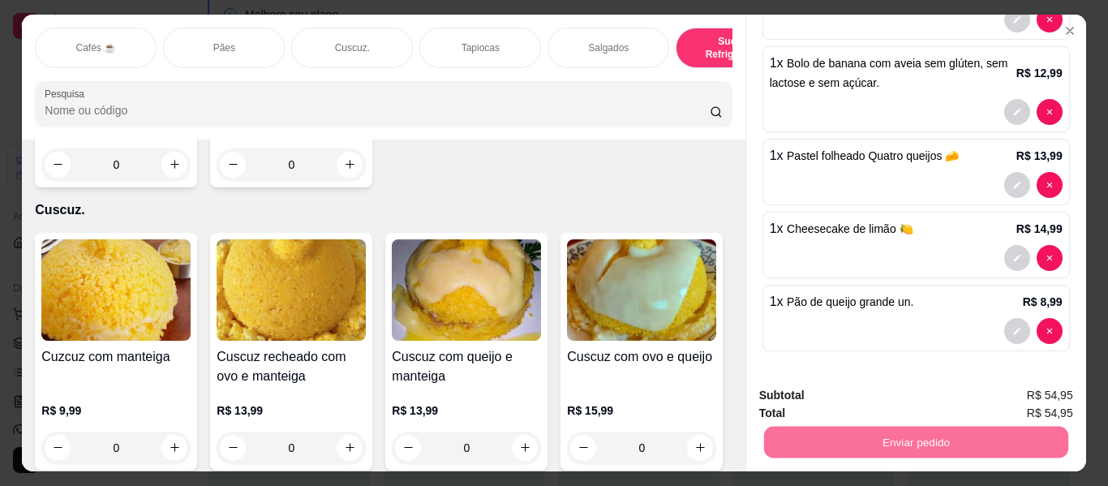
click at [865, 390] on button "Não registrar e enviar pedido" at bounding box center [862, 396] width 169 height 31
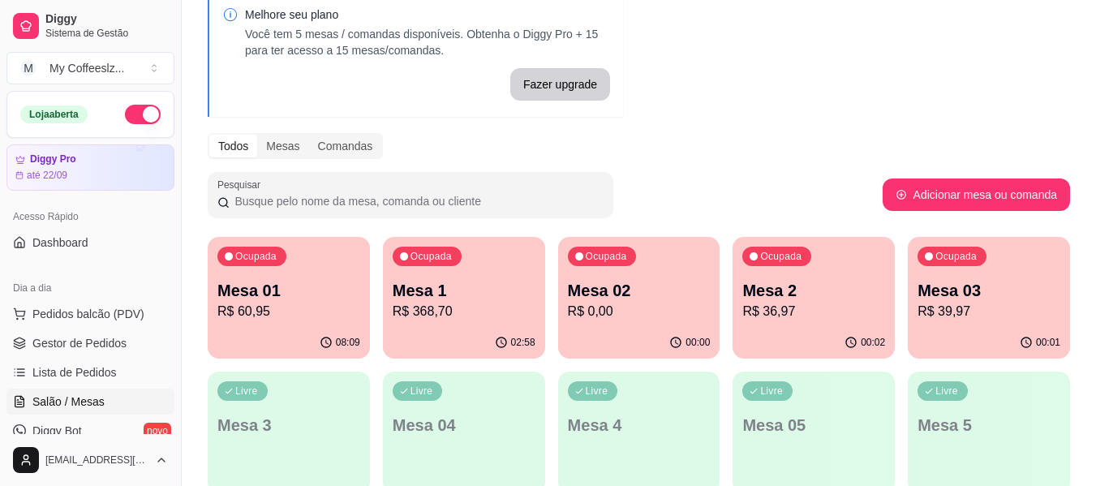
click at [637, 287] on p "Mesa 02" at bounding box center [639, 290] width 143 height 23
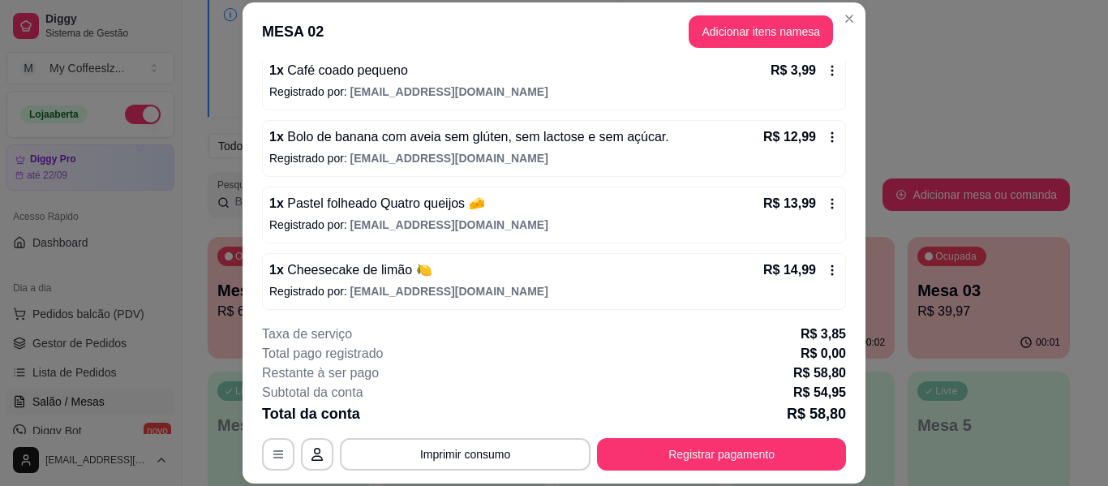
scroll to position [162, 0]
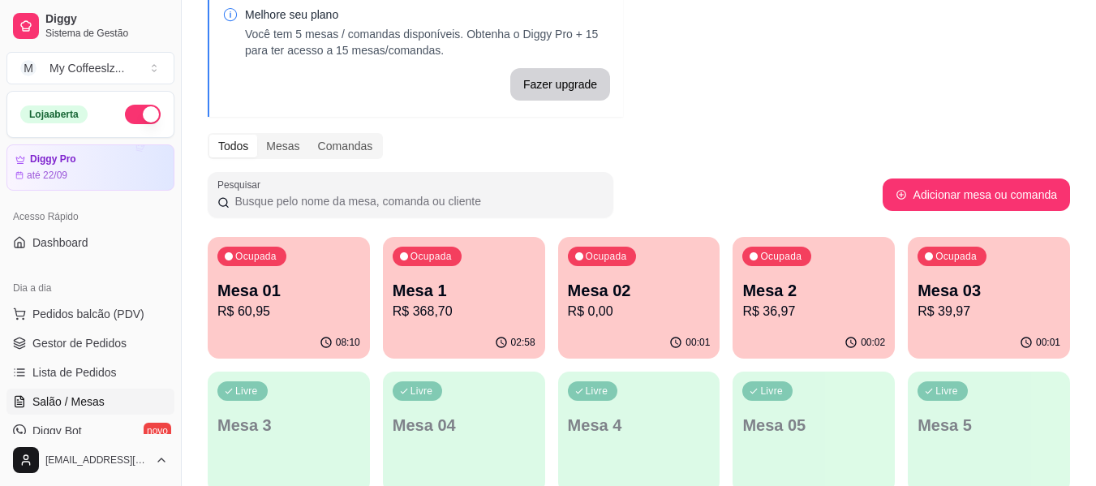
click at [821, 290] on p "Mesa 2" at bounding box center [813, 290] width 143 height 23
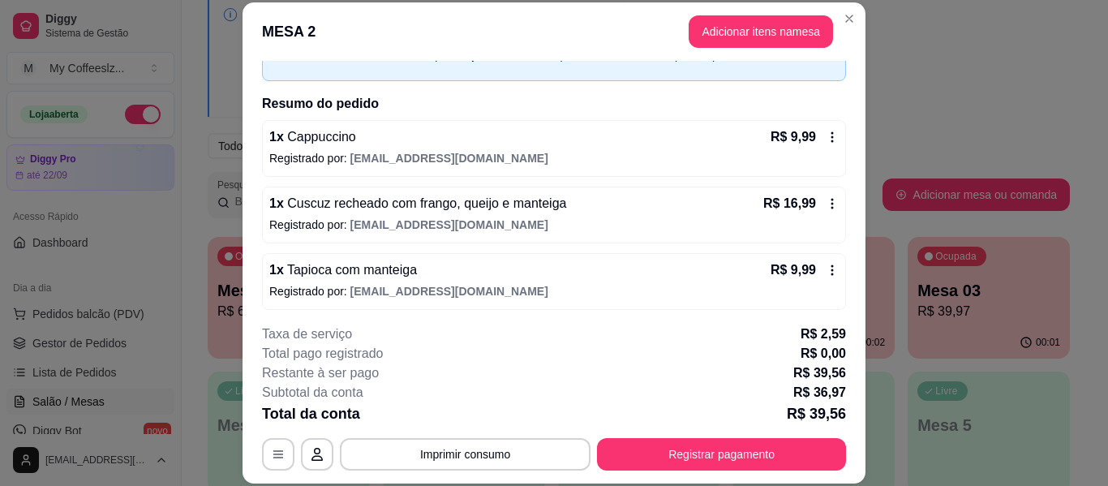
scroll to position [99, 0]
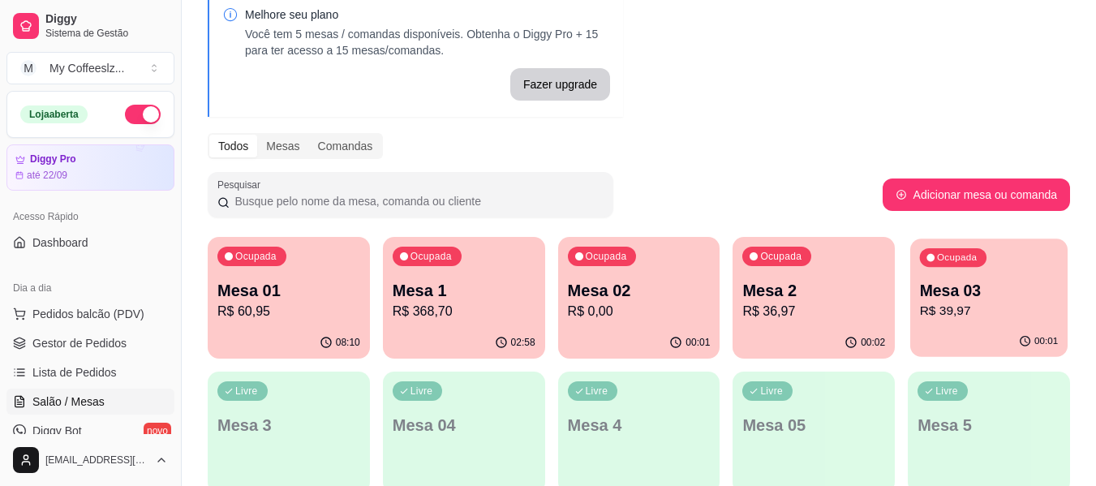
click at [994, 301] on div "Mesa 03 R$ 39,97" at bounding box center [989, 300] width 139 height 41
click at [734, 148] on div "Todos Mesas Comandas" at bounding box center [639, 146] width 862 height 26
click at [629, 327] on div "00:01" at bounding box center [638, 341] width 157 height 31
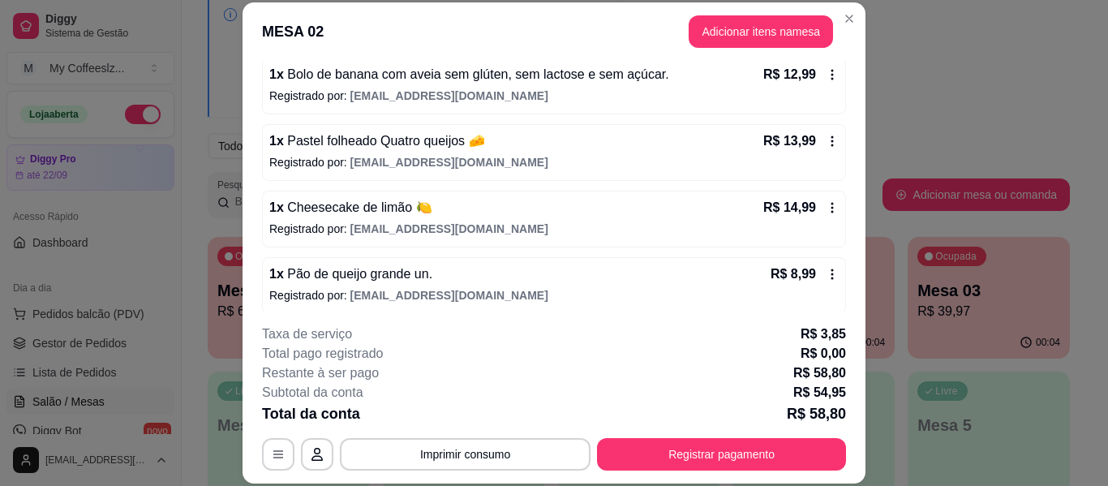
scroll to position [232, 0]
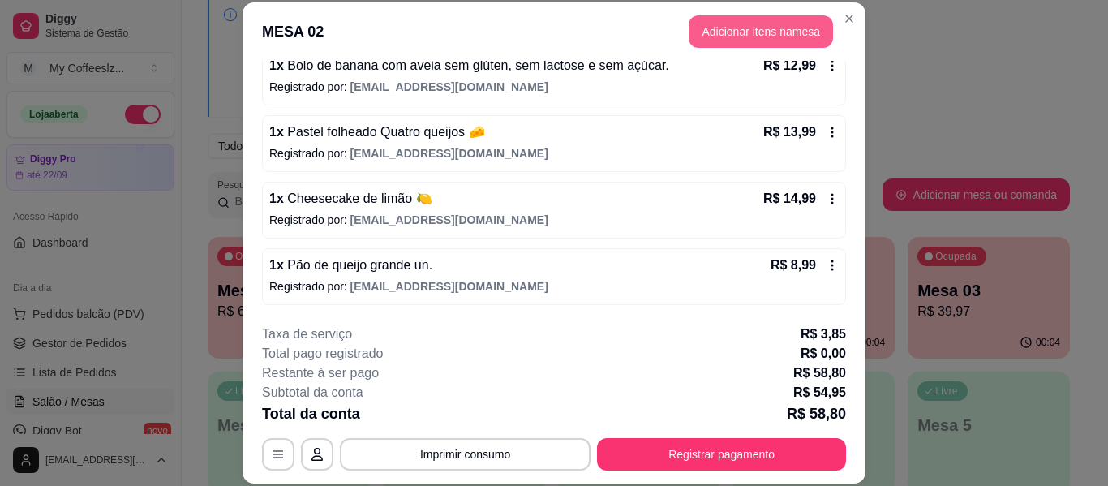
click at [750, 25] on button "Adicionar itens na mesa" at bounding box center [761, 31] width 144 height 32
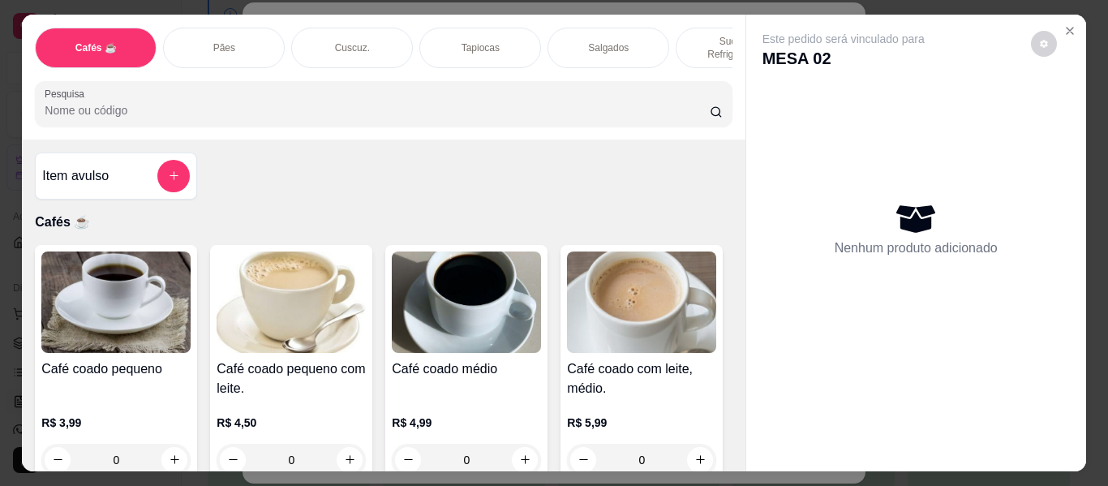
drag, startPoint x: 706, startPoint y: 30, endPoint x: 600, endPoint y: 111, distance: 133.0
click at [706, 35] on p "Sucos e Refrigerantes" at bounding box center [736, 48] width 94 height 26
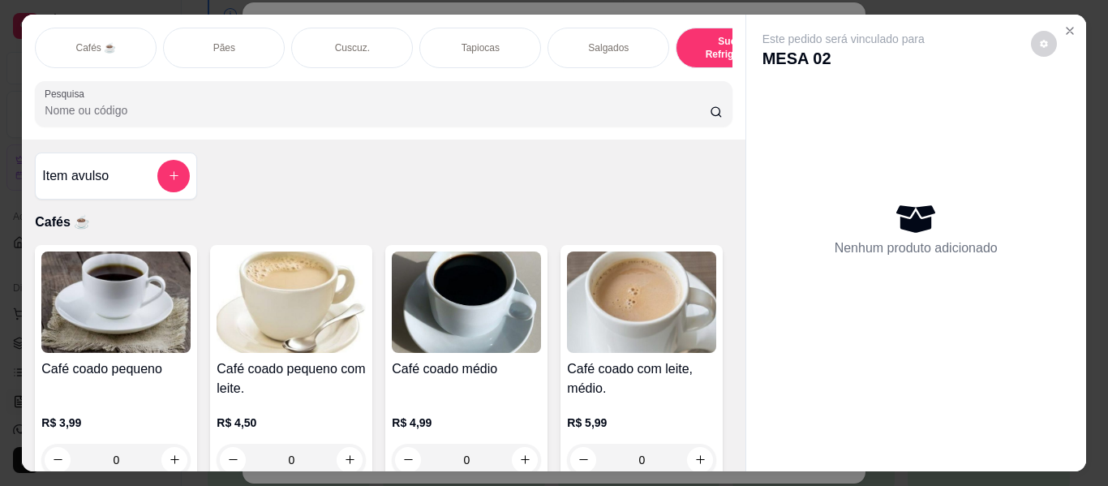
scroll to position [44, 0]
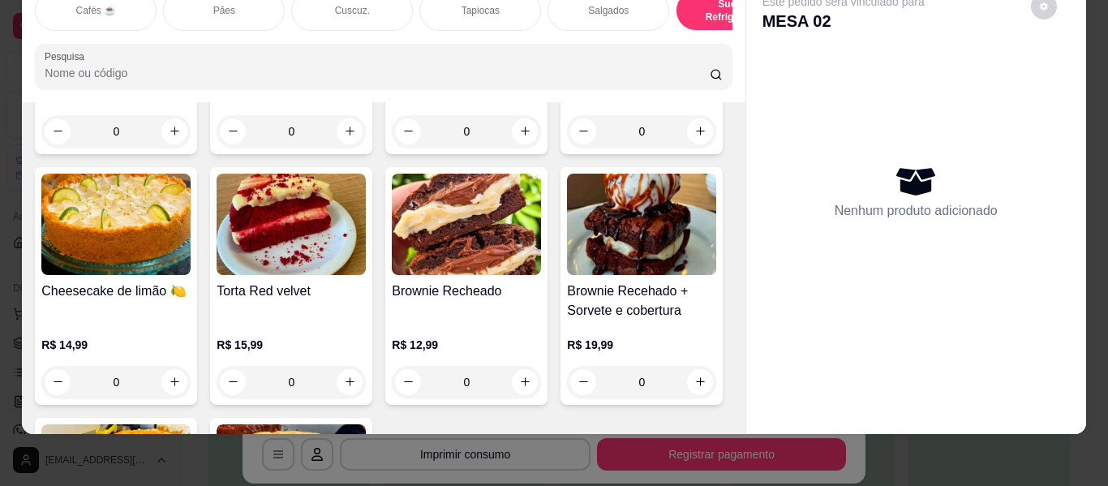
type input "1"
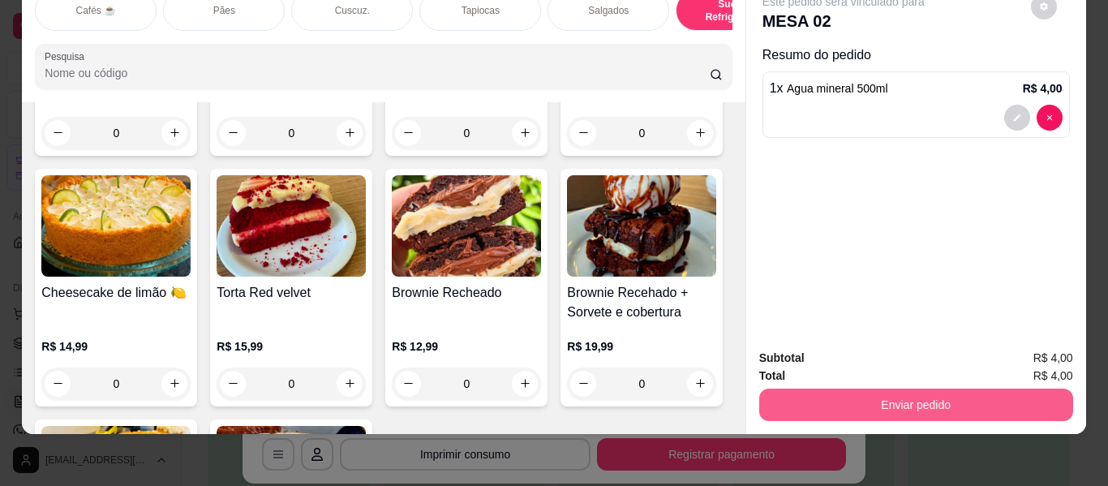
click at [855, 388] on button "Enviar pedido" at bounding box center [916, 404] width 314 height 32
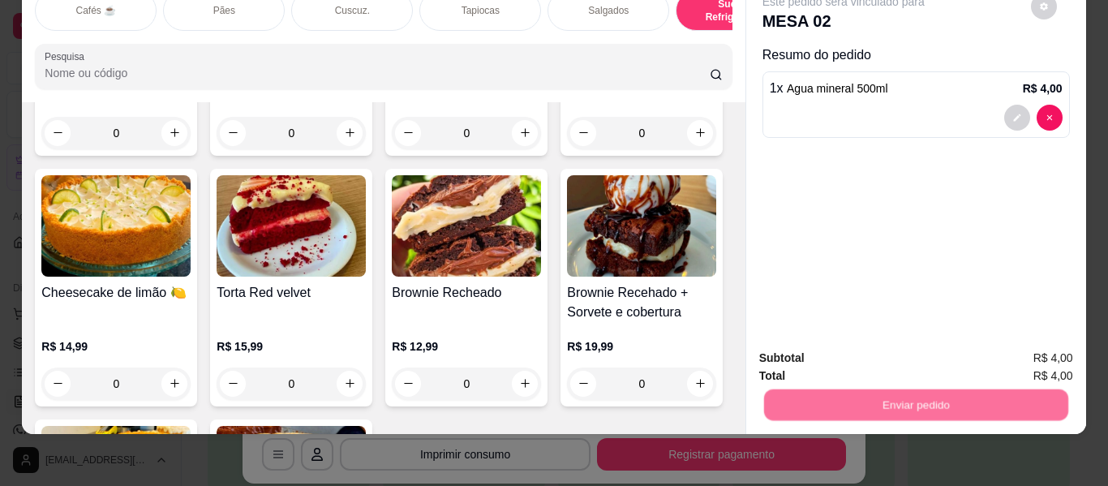
click at [828, 351] on button "Não registrar e enviar pedido" at bounding box center [862, 352] width 164 height 30
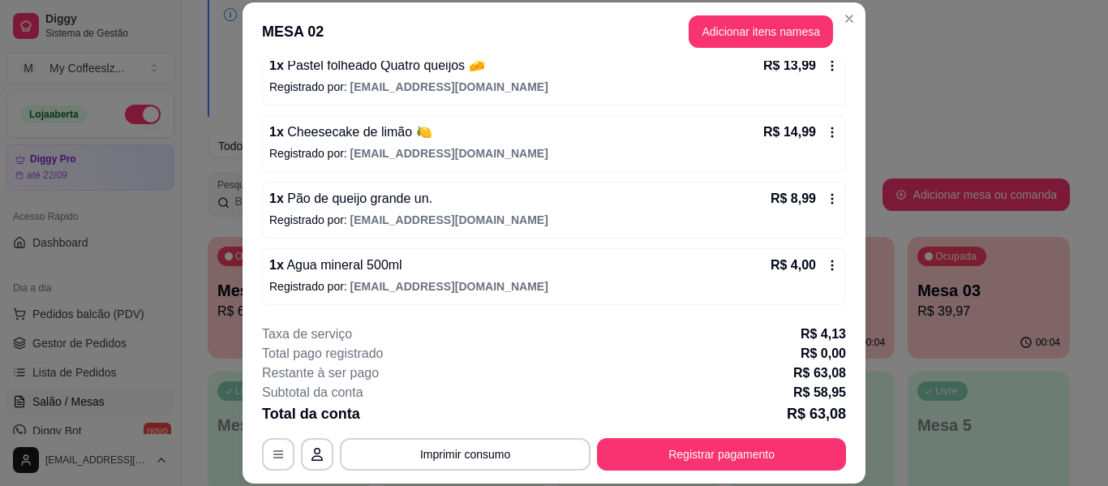
scroll to position [49, 0]
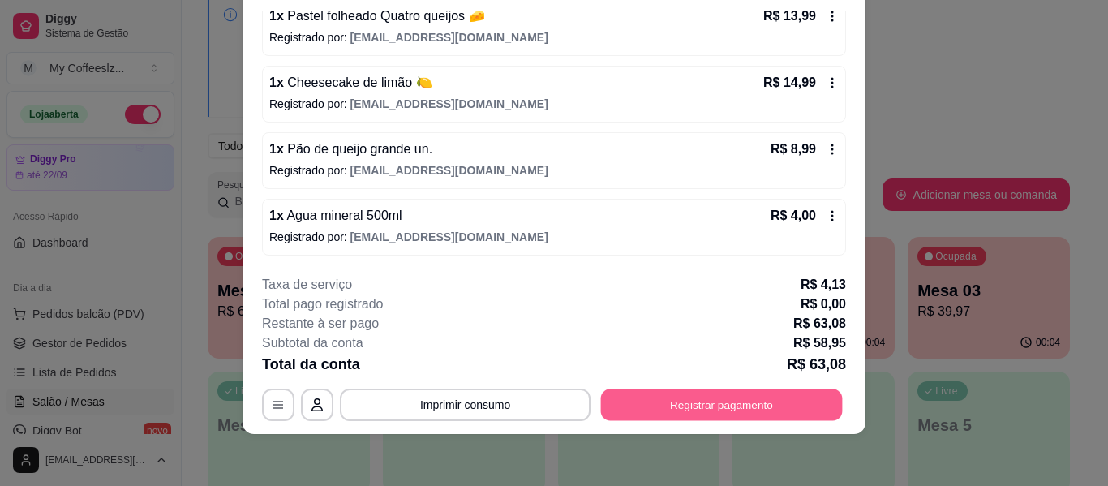
click at [672, 408] on button "Registrar pagamento" at bounding box center [722, 405] width 242 height 32
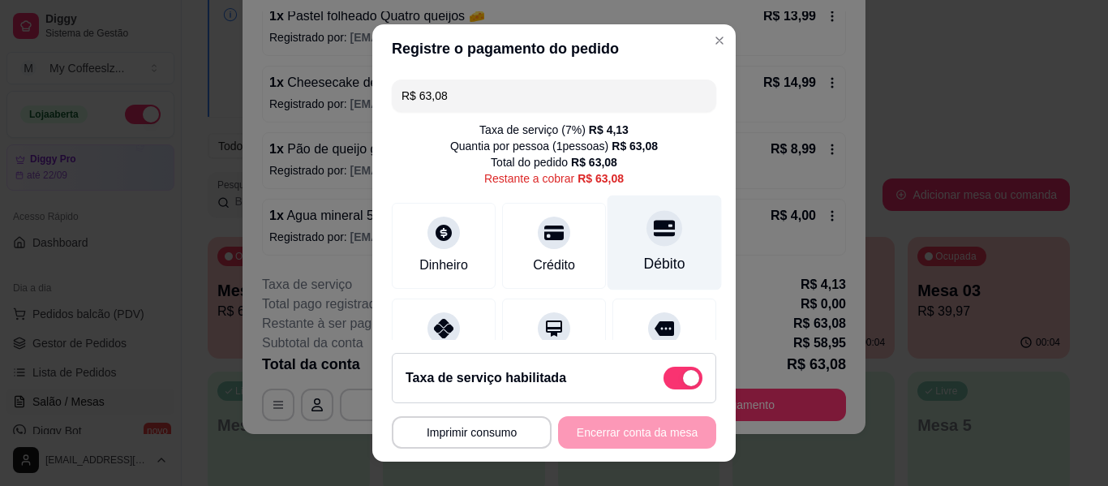
click at [646, 246] on div at bounding box center [664, 228] width 36 height 36
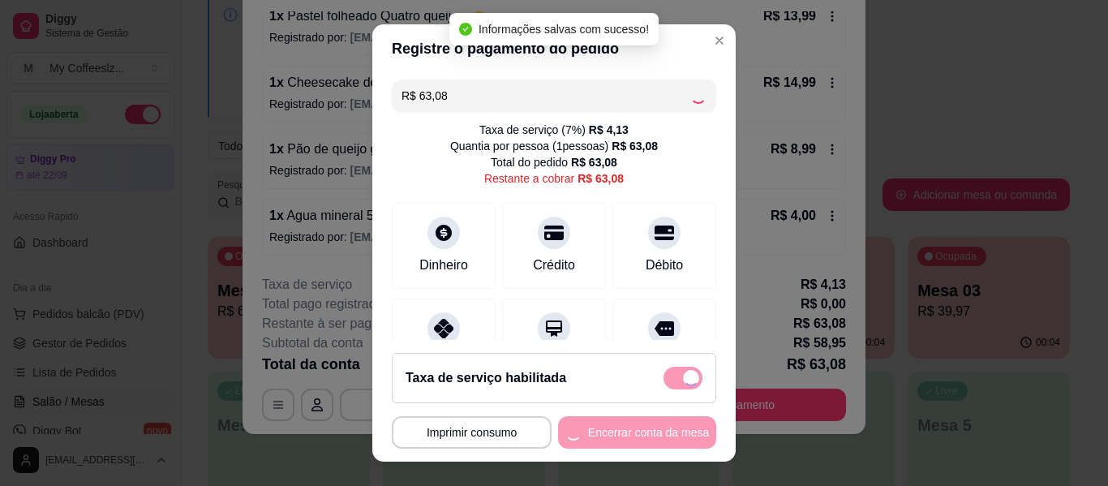
type input "R$ 0,00"
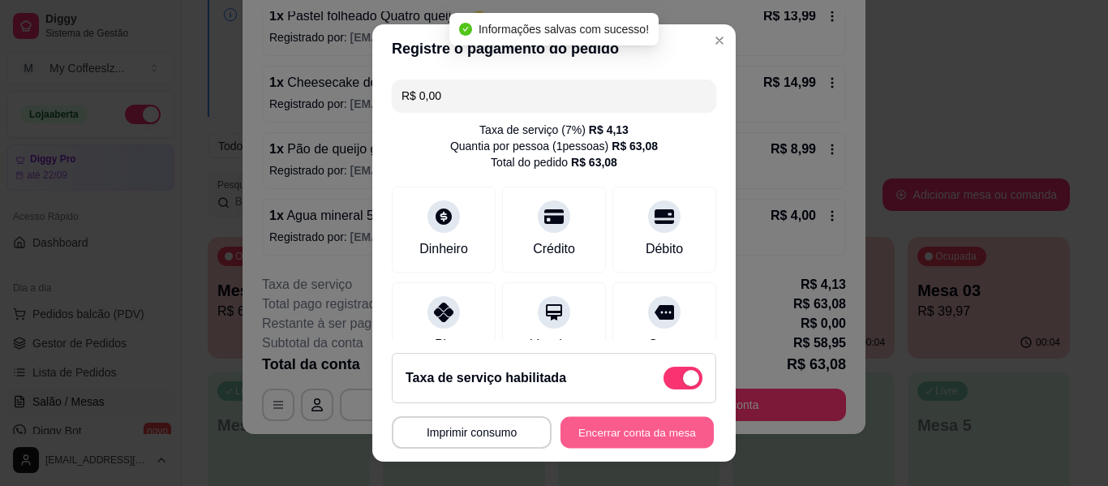
click at [636, 437] on button "Encerrar conta da mesa" at bounding box center [636, 433] width 153 height 32
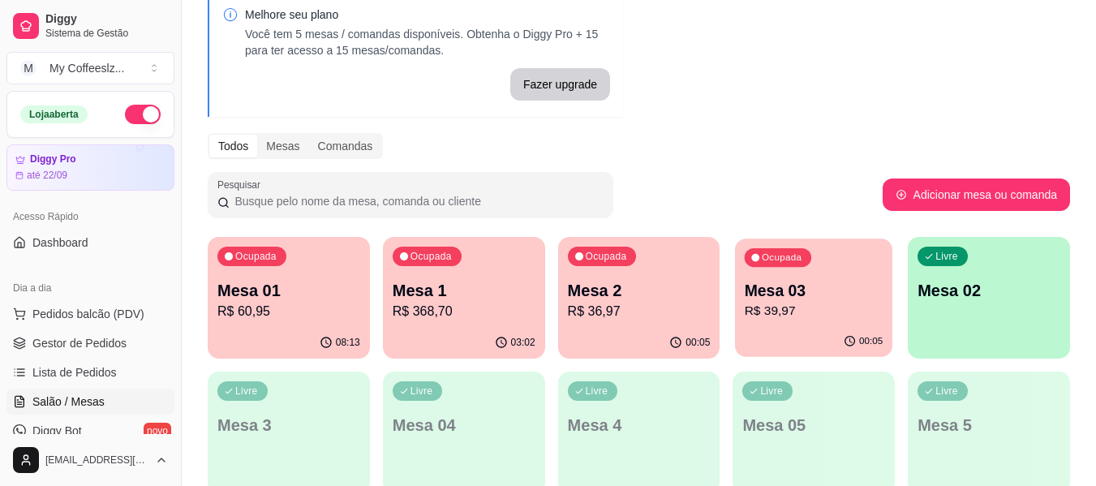
click at [795, 327] on div "00:05" at bounding box center [813, 341] width 157 height 31
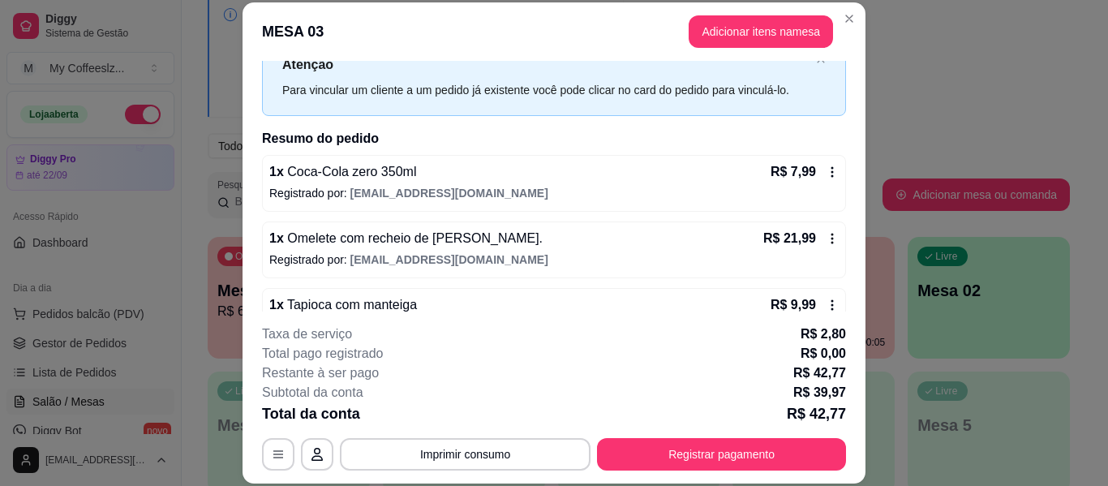
scroll to position [81, 0]
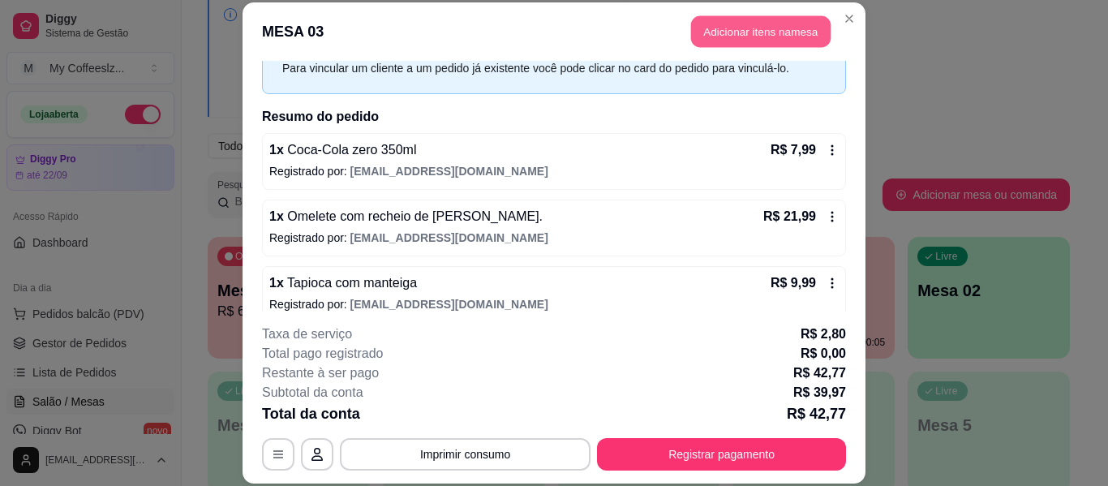
click at [759, 25] on button "Adicionar itens na mesa" at bounding box center [761, 32] width 140 height 32
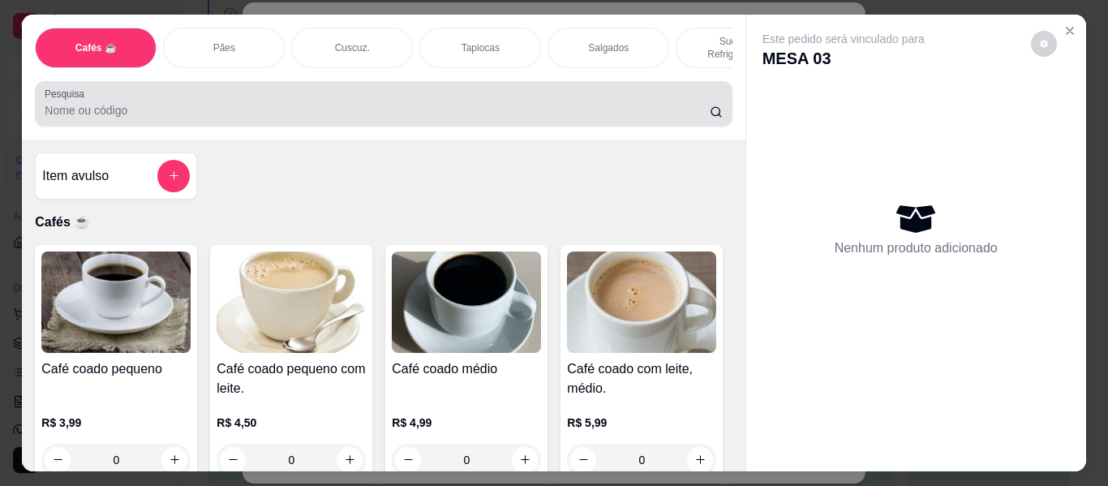
click at [483, 102] on input "Pesquisa" at bounding box center [377, 110] width 665 height 16
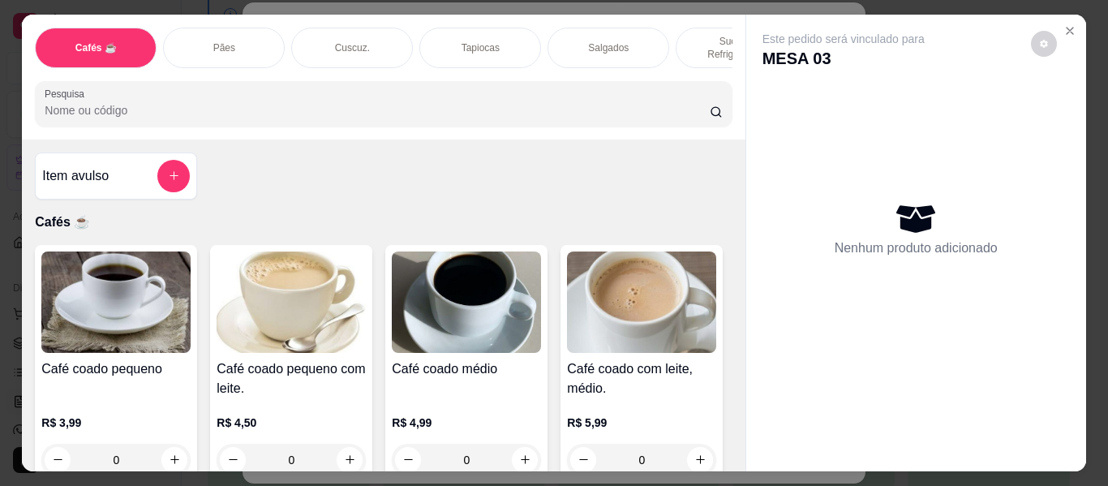
click at [689, 35] on p "Sucos e Refrigerantes" at bounding box center [736, 48] width 94 height 26
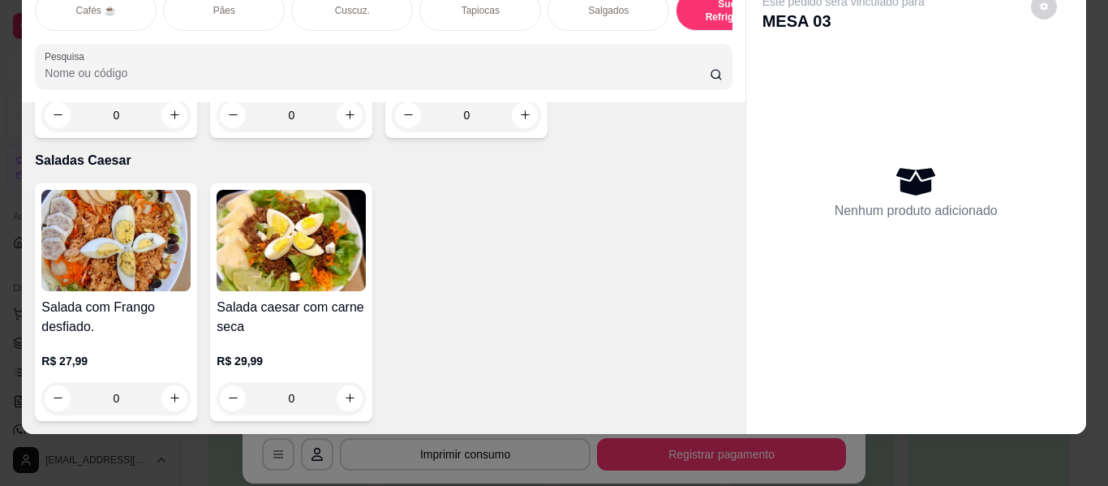
scroll to position [9654, 0]
type input "1"
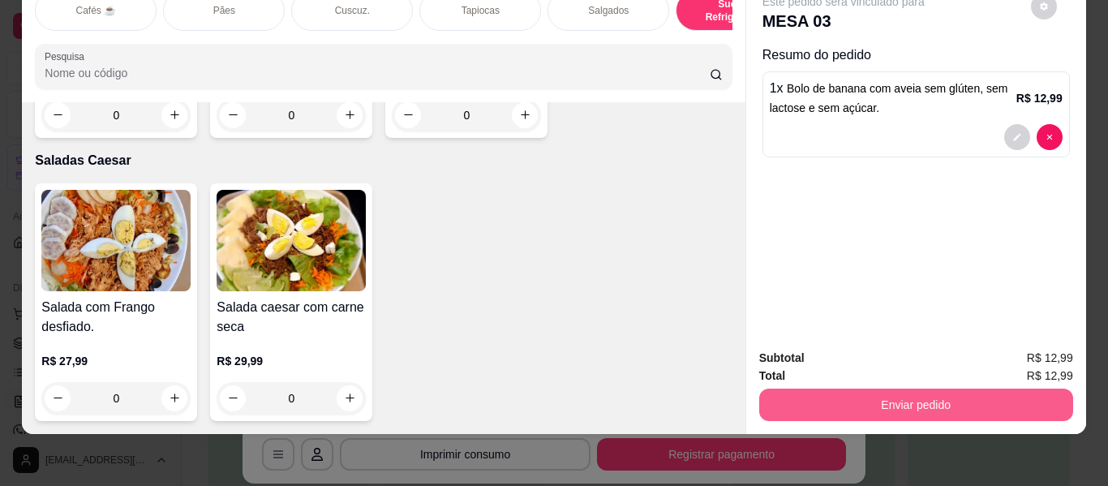
click at [923, 389] on button "Enviar pedido" at bounding box center [916, 404] width 314 height 32
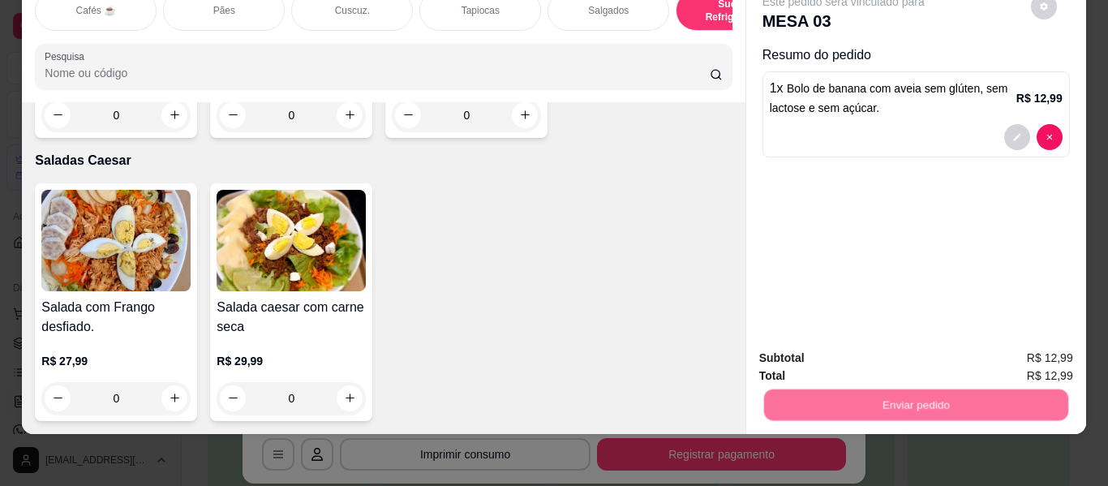
click at [856, 351] on button "Não registrar e enviar pedido" at bounding box center [862, 352] width 169 height 31
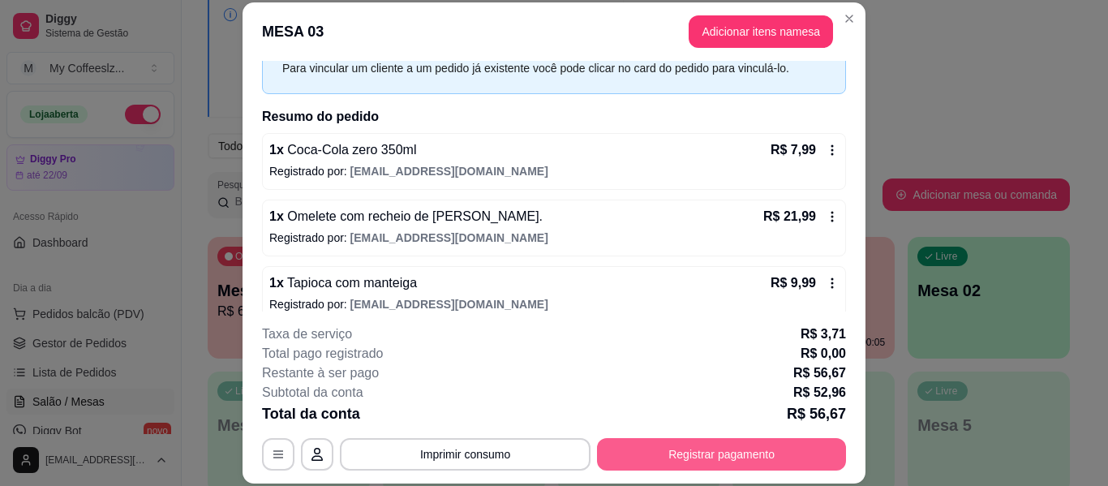
click at [728, 442] on button "Registrar pagamento" at bounding box center [721, 454] width 249 height 32
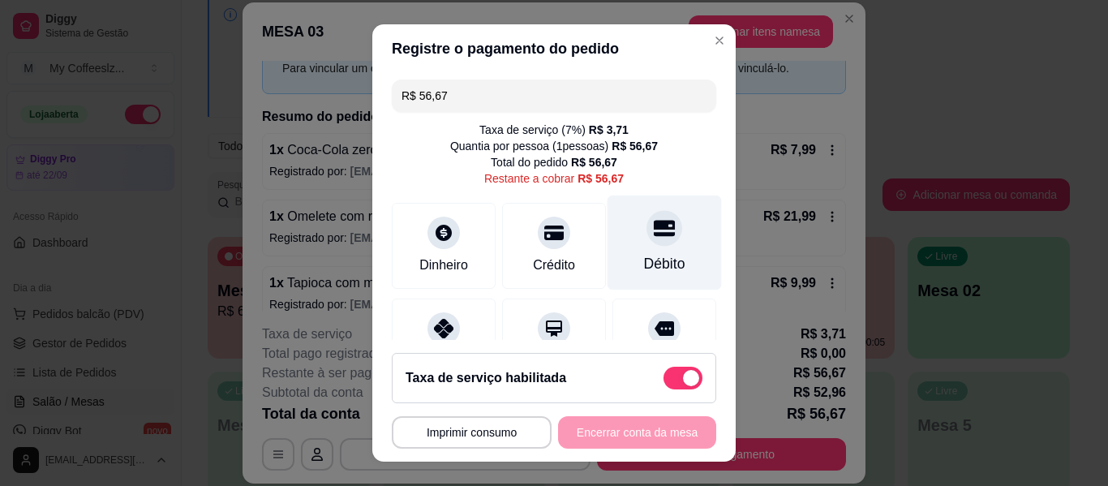
click at [654, 227] on div at bounding box center [664, 228] width 36 height 36
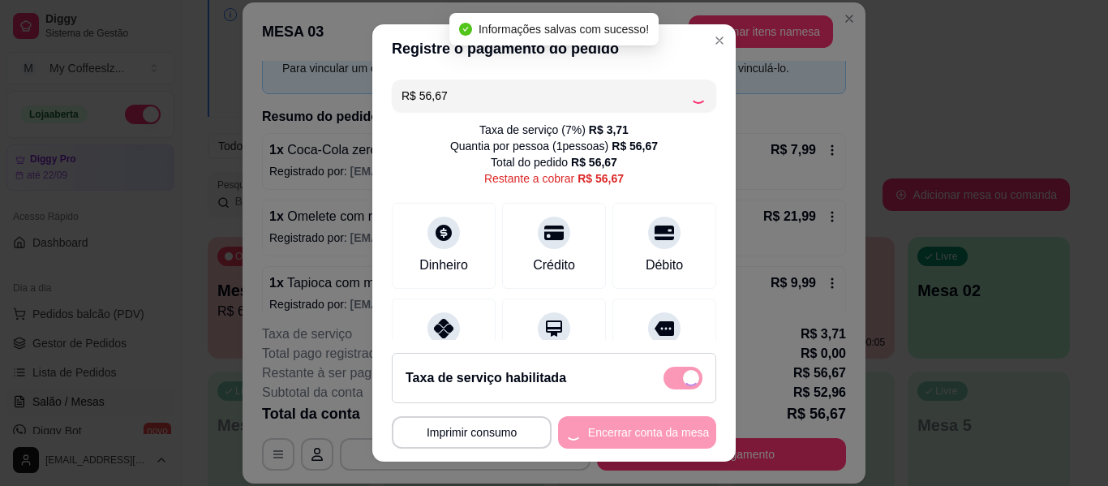
type input "R$ 0,00"
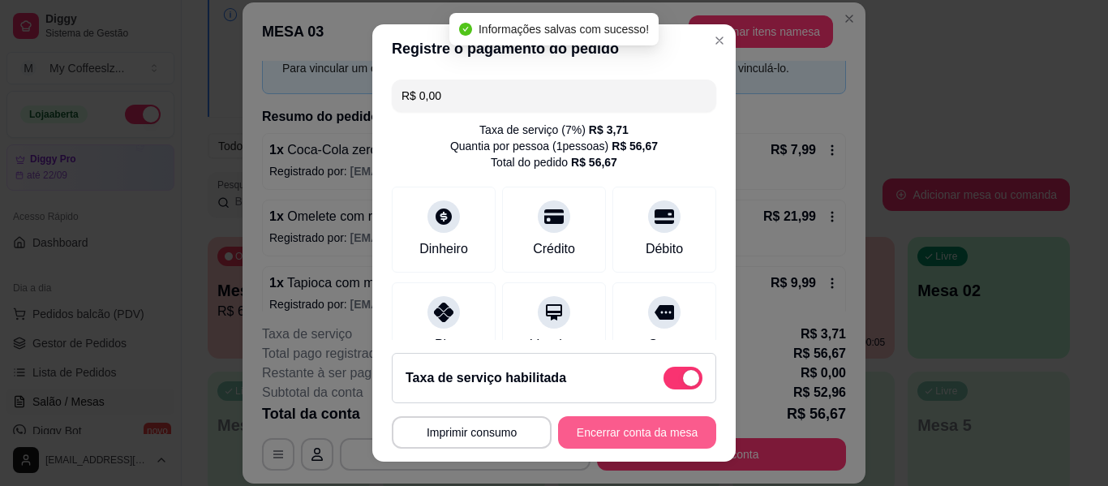
click at [588, 438] on button "Encerrar conta da mesa" at bounding box center [637, 432] width 158 height 32
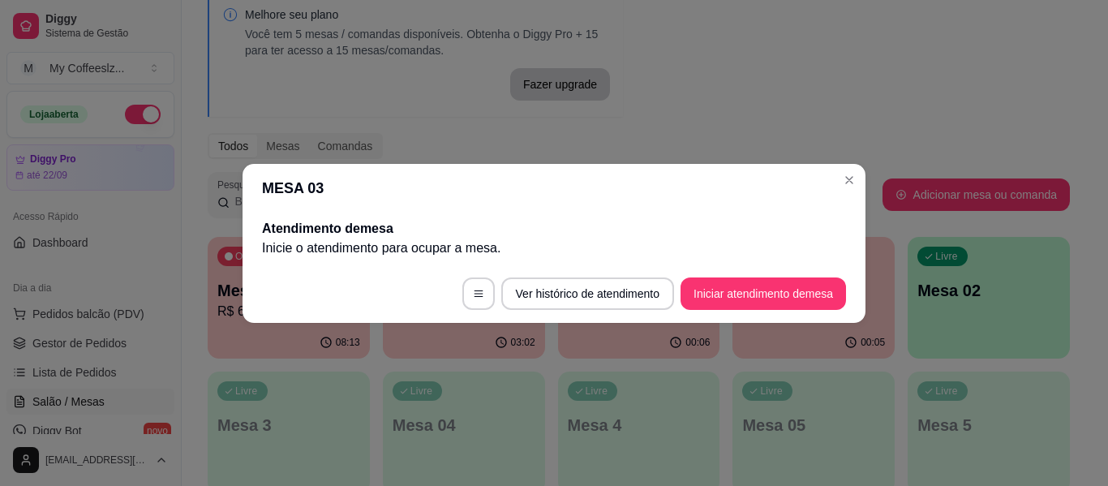
scroll to position [0, 0]
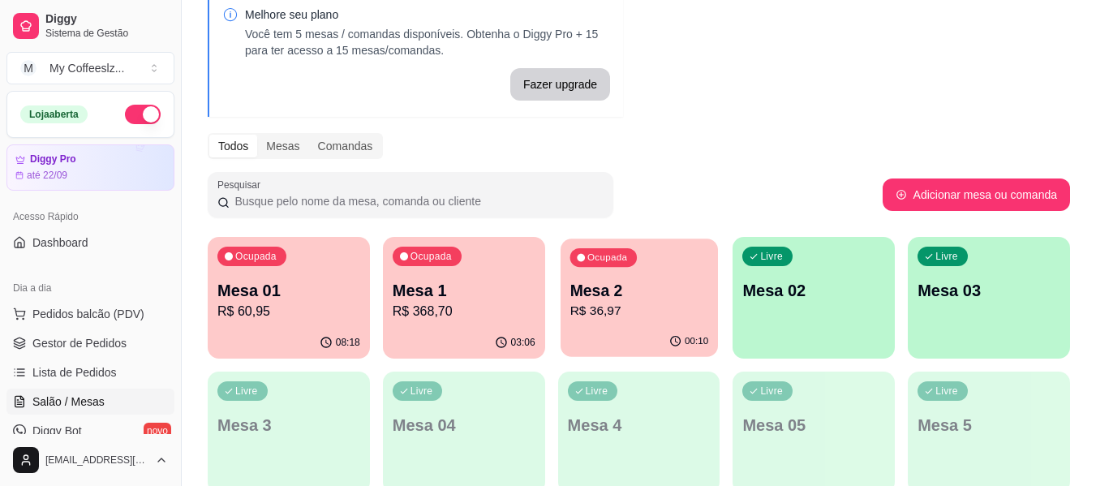
click at [628, 317] on p "R$ 36,97" at bounding box center [638, 311] width 139 height 19
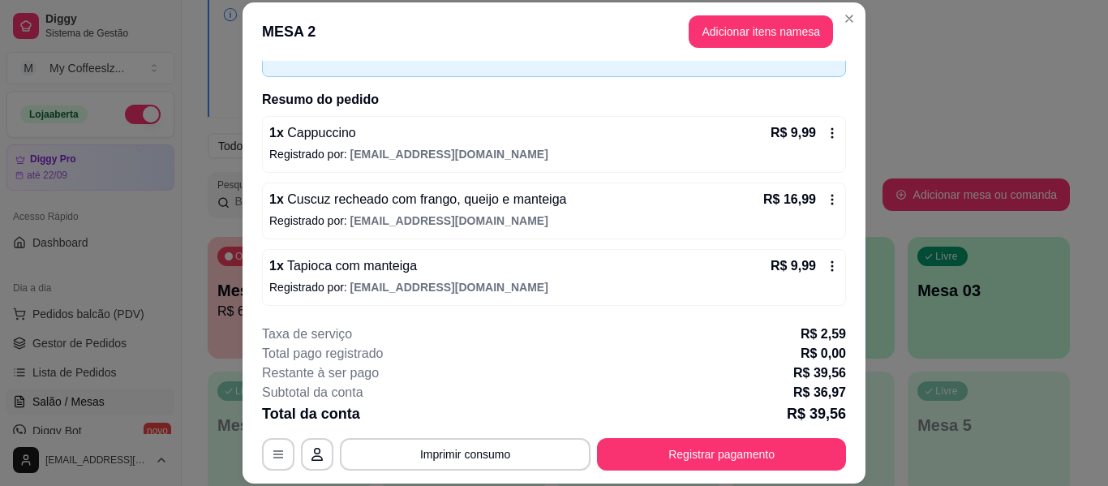
scroll to position [99, 0]
click at [702, 26] on button "Adicionar itens na mesa" at bounding box center [761, 31] width 144 height 32
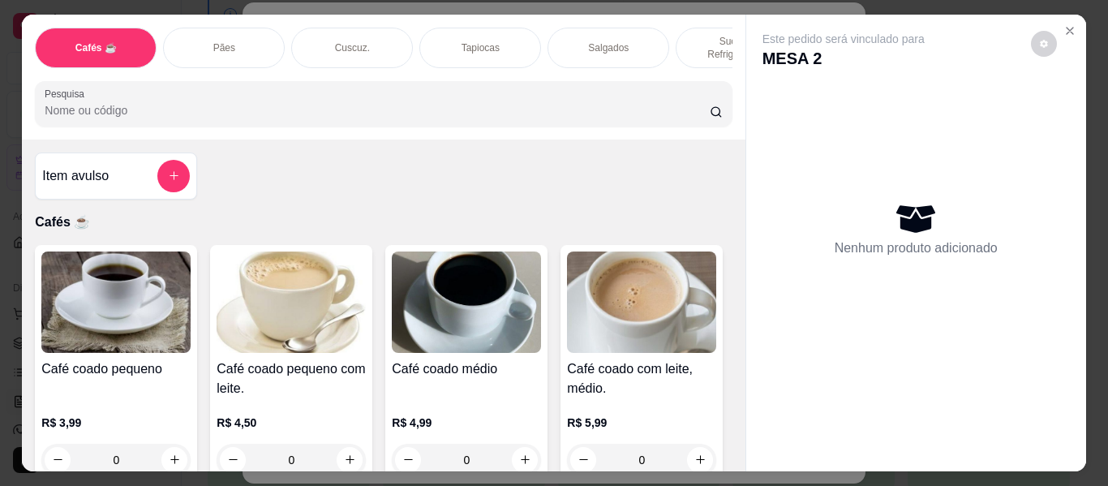
click at [689, 35] on p "Sucos e Refrigerantes" at bounding box center [736, 48] width 94 height 26
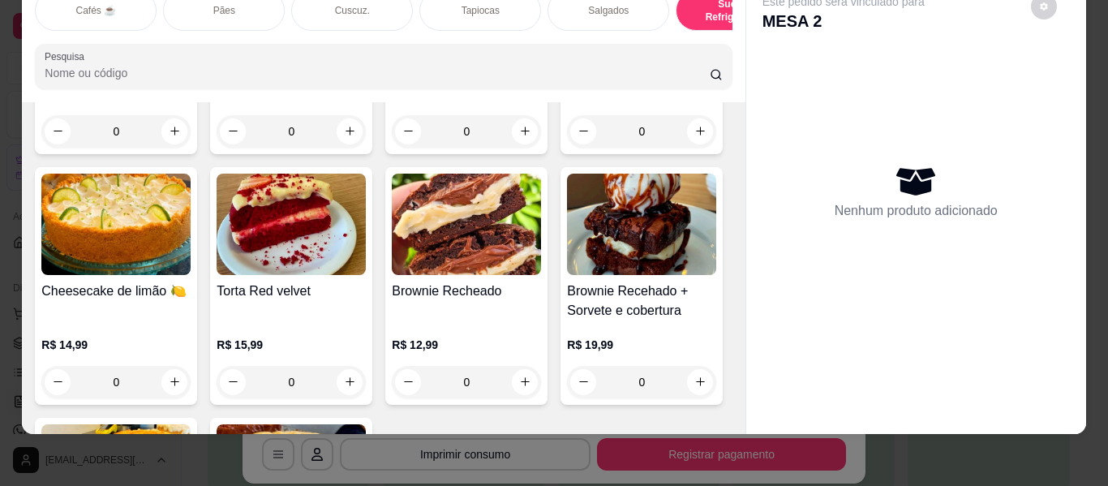
type input "1"
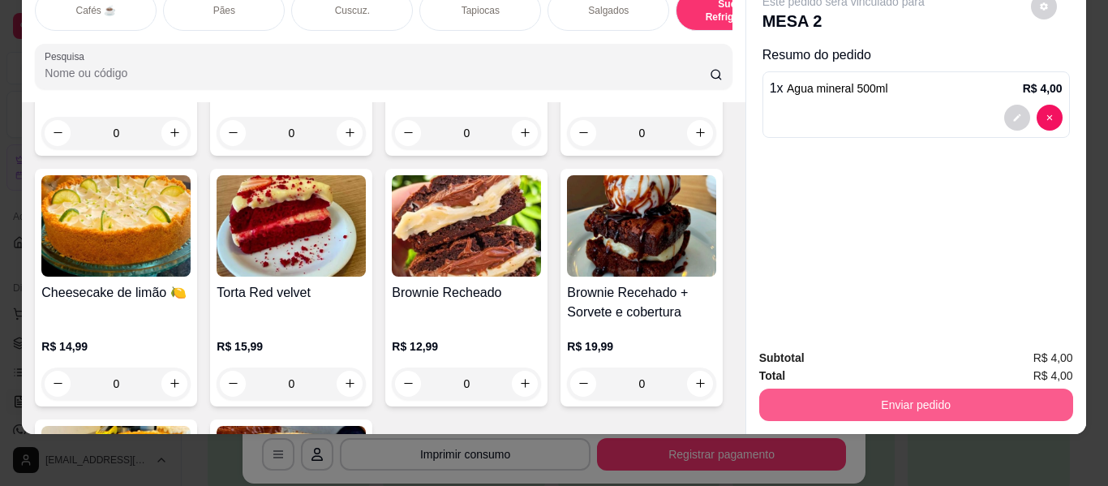
click at [899, 397] on button "Enviar pedido" at bounding box center [916, 404] width 314 height 32
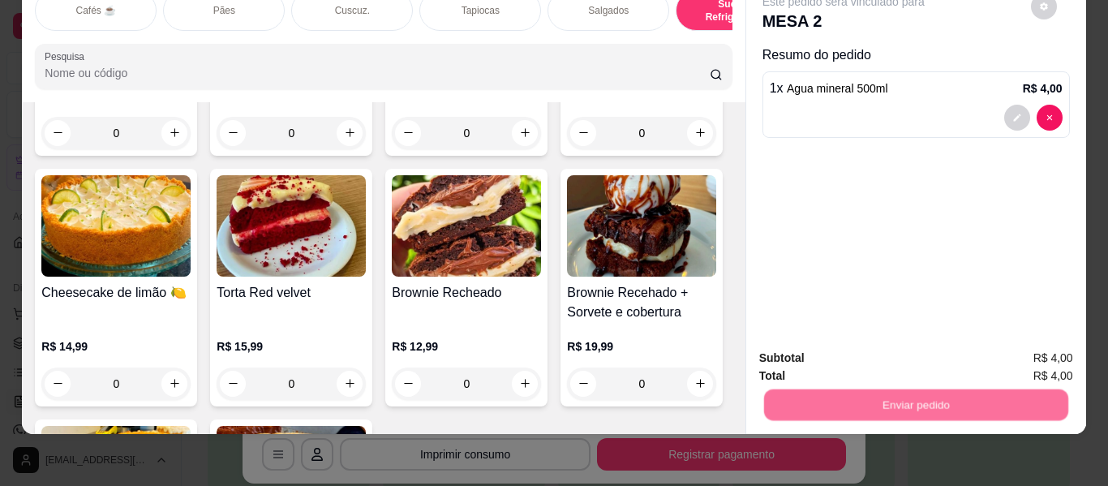
click at [864, 352] on button "Não registrar e enviar pedido" at bounding box center [862, 352] width 169 height 31
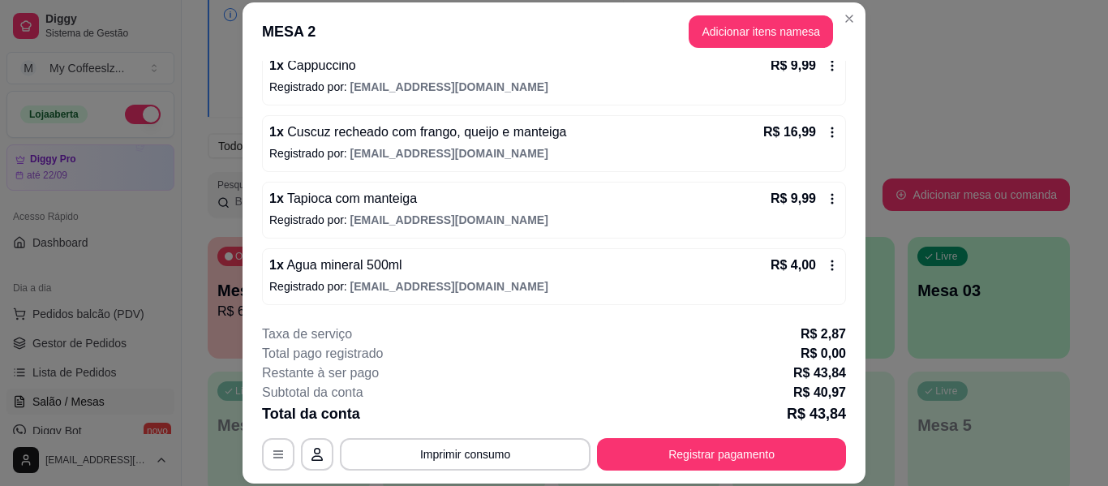
scroll to position [84, 0]
